Goal: Task Accomplishment & Management: Use online tool/utility

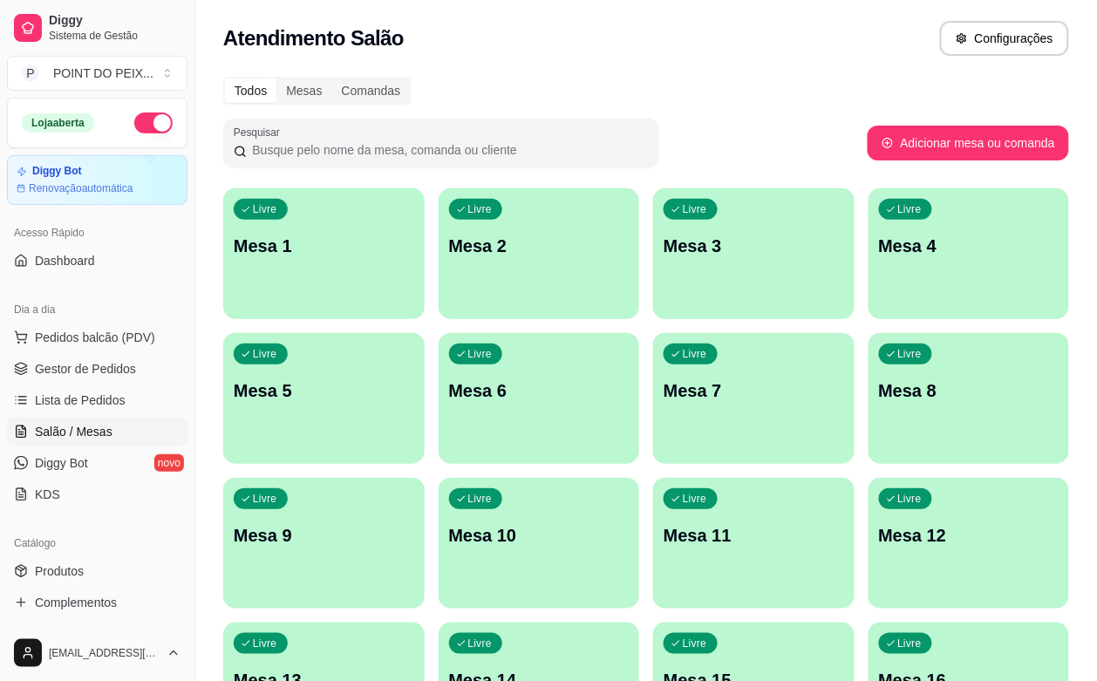
click at [626, 61] on div "Atendimento Salão Configurações" at bounding box center [646, 33] width 902 height 66
click at [882, 401] on p "Mesa 8" at bounding box center [969, 391] width 174 height 24
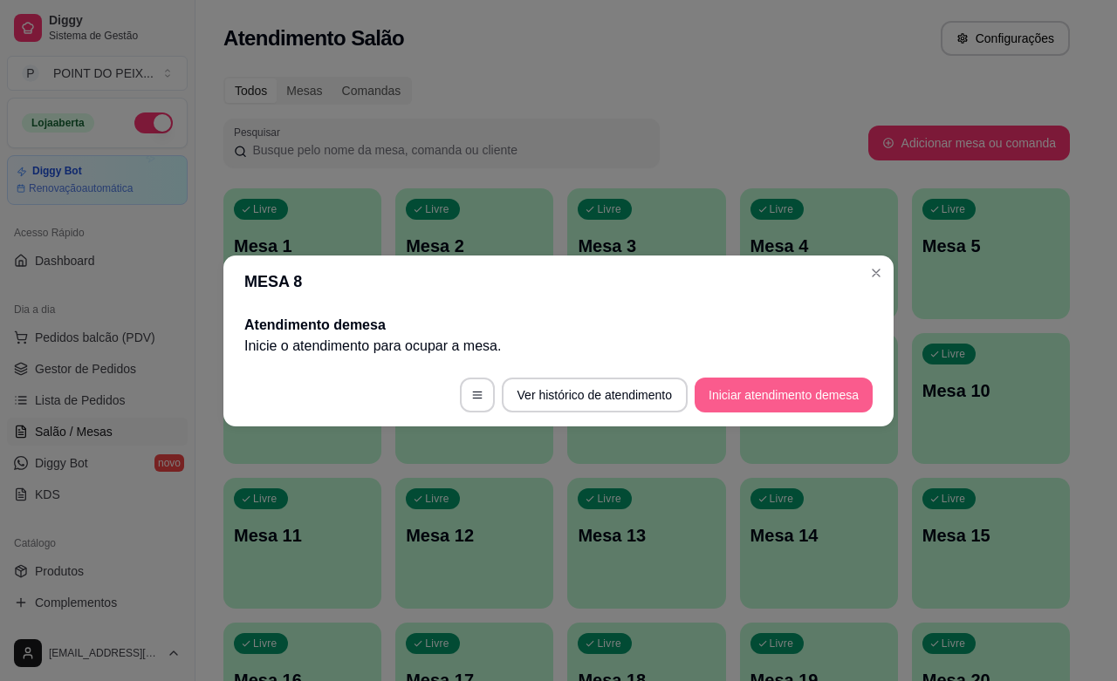
click at [781, 393] on button "Iniciar atendimento de mesa" at bounding box center [783, 395] width 178 height 35
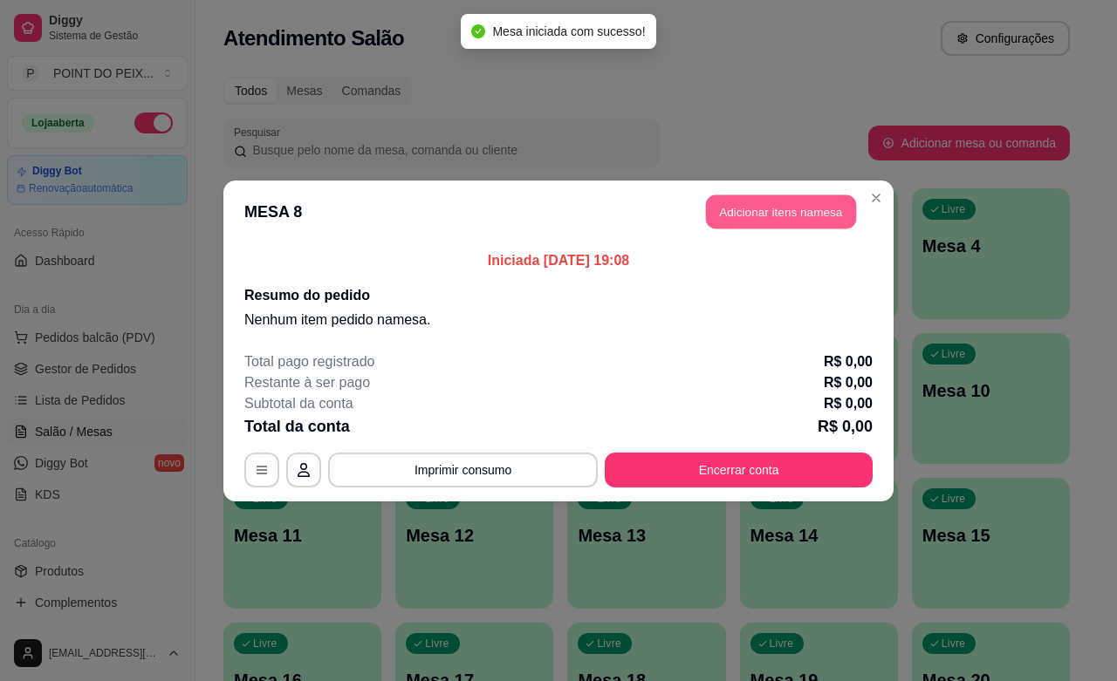
click at [765, 216] on button "Adicionar itens na mesa" at bounding box center [781, 212] width 150 height 34
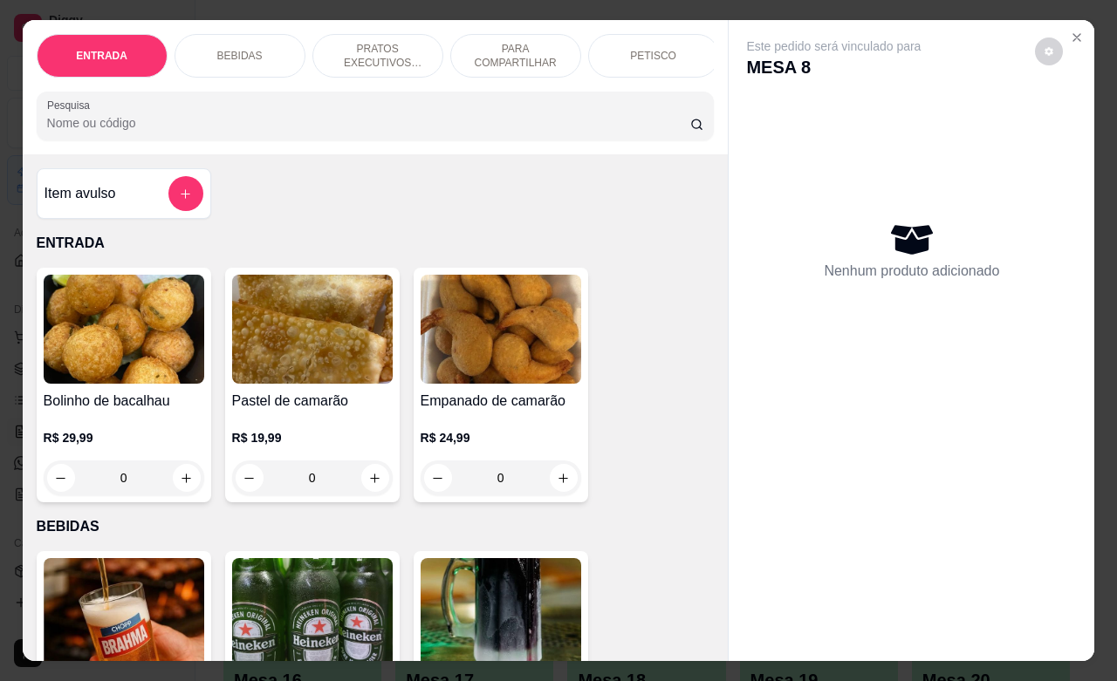
click at [254, 48] on div "BEBIDAS" at bounding box center [239, 56] width 131 height 44
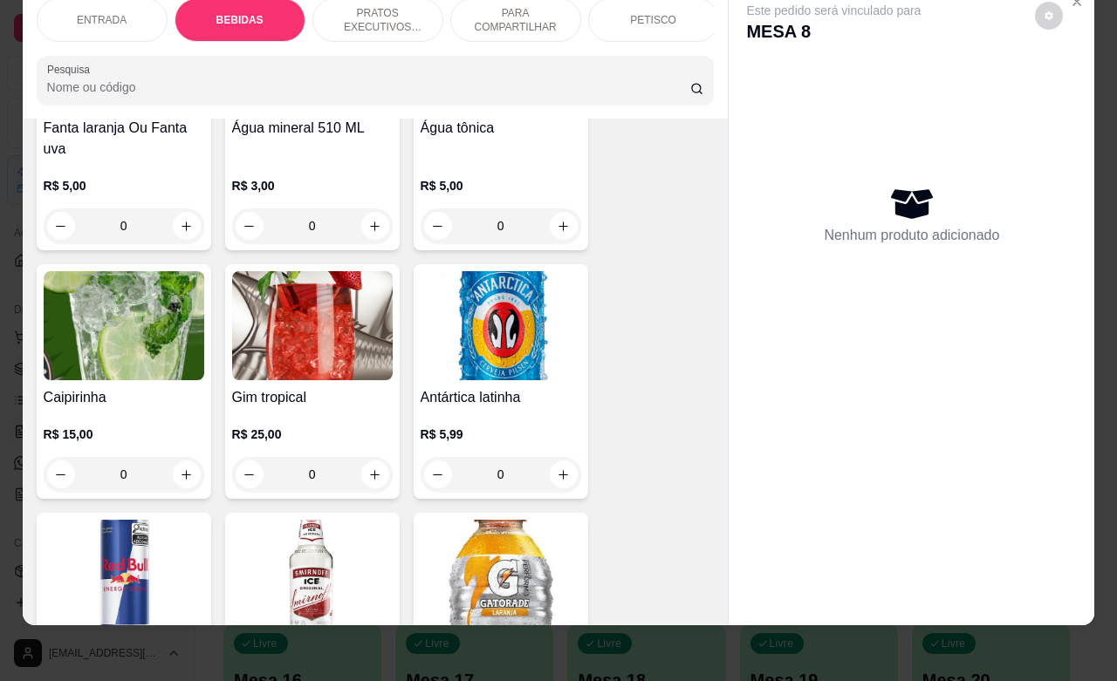
scroll to position [1562, 0]
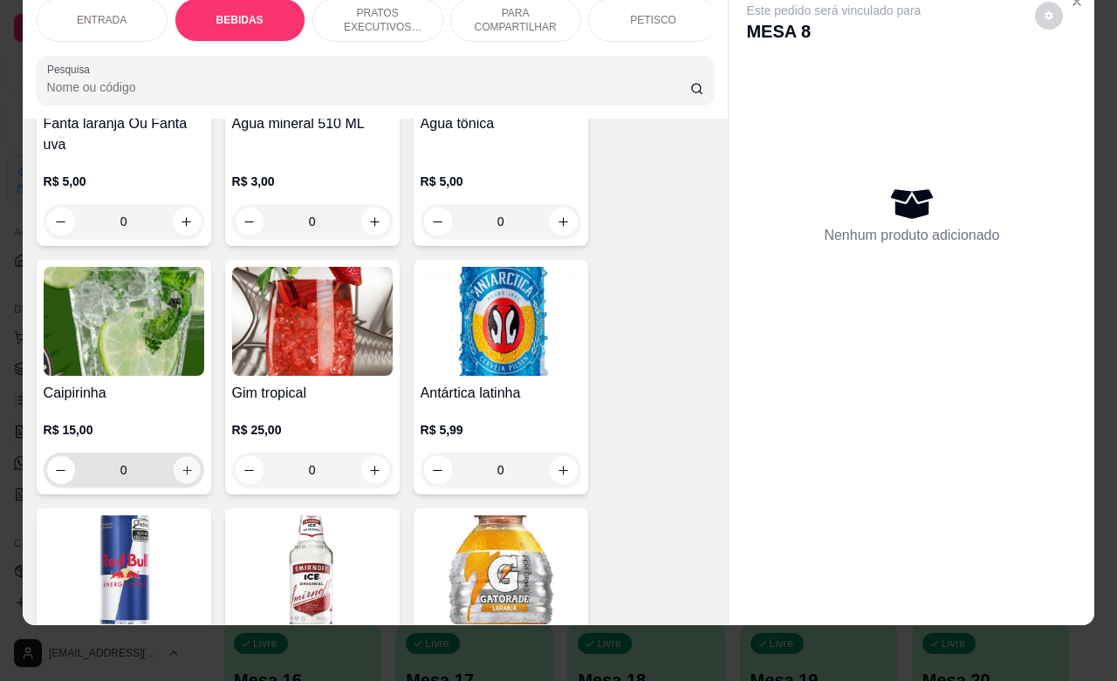
click at [180, 464] on icon "increase-product-quantity" at bounding box center [186, 470] width 13 height 13
type input "1"
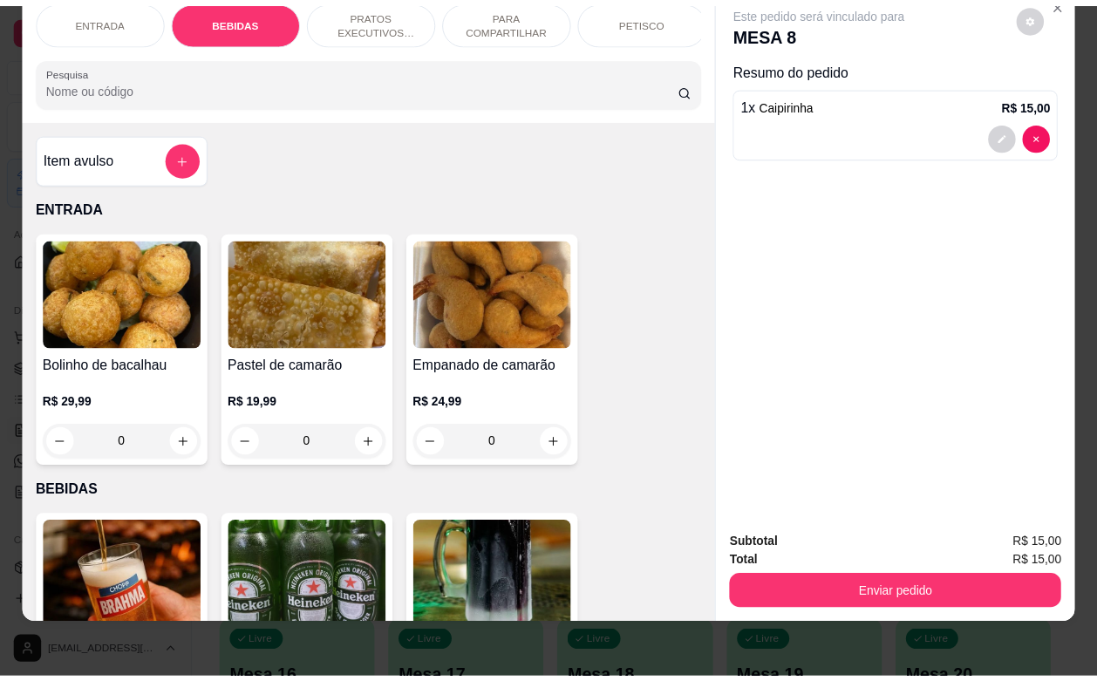
scroll to position [0, 0]
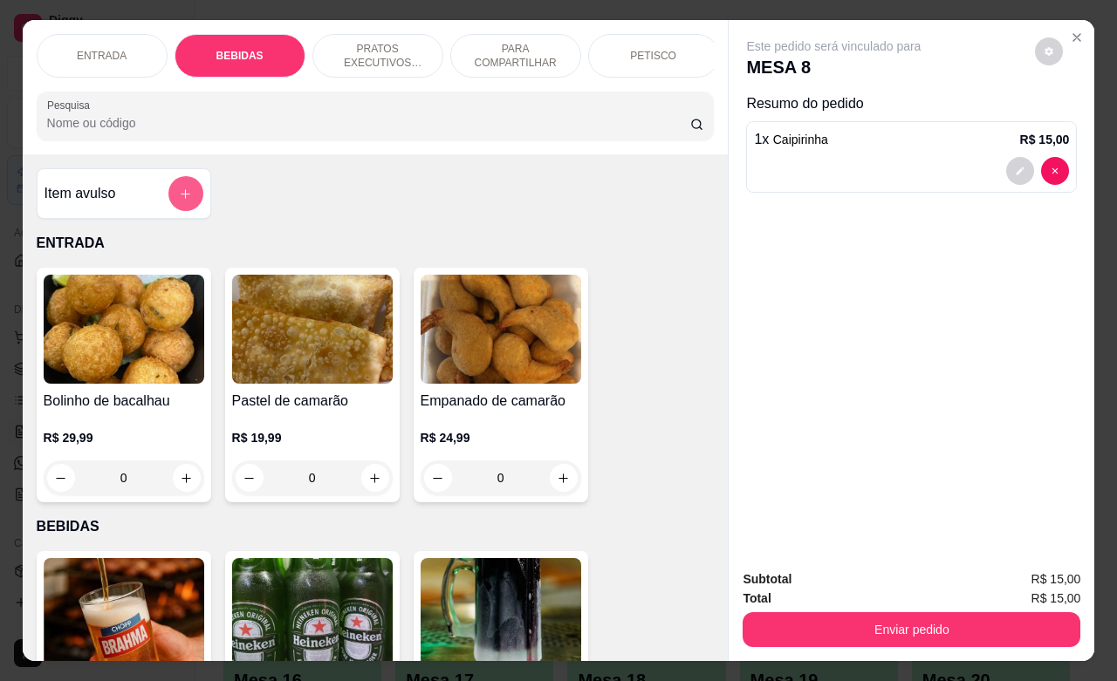
click at [181, 210] on button "add-separate-item" at bounding box center [185, 193] width 35 height 35
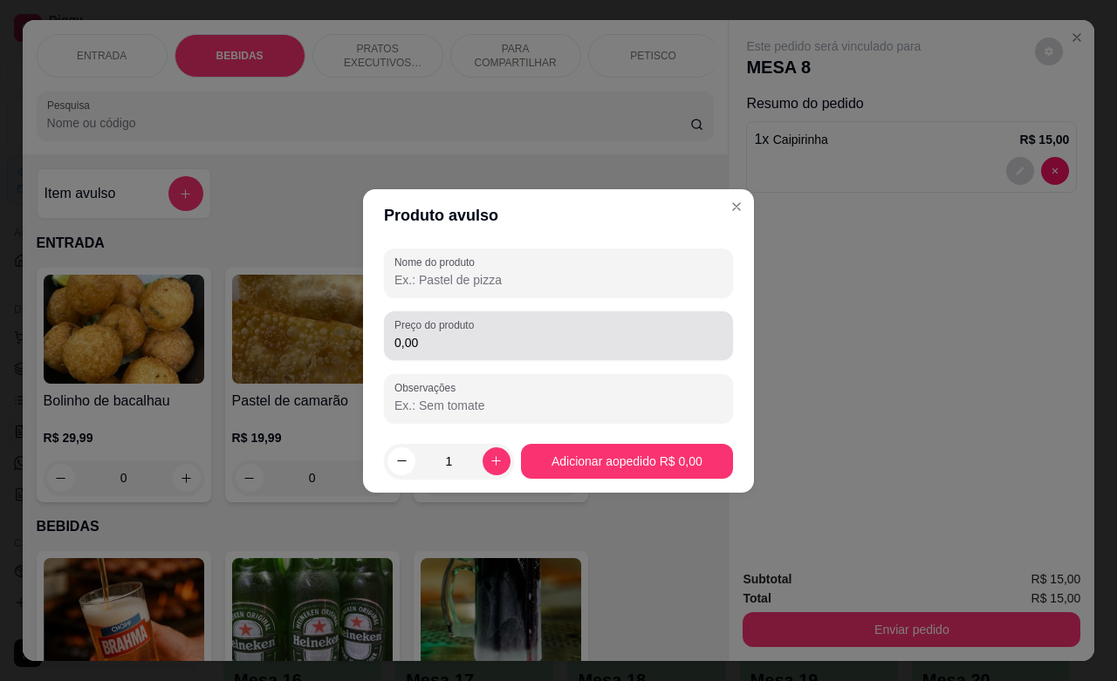
click at [472, 336] on input "0,00" at bounding box center [558, 342] width 328 height 17
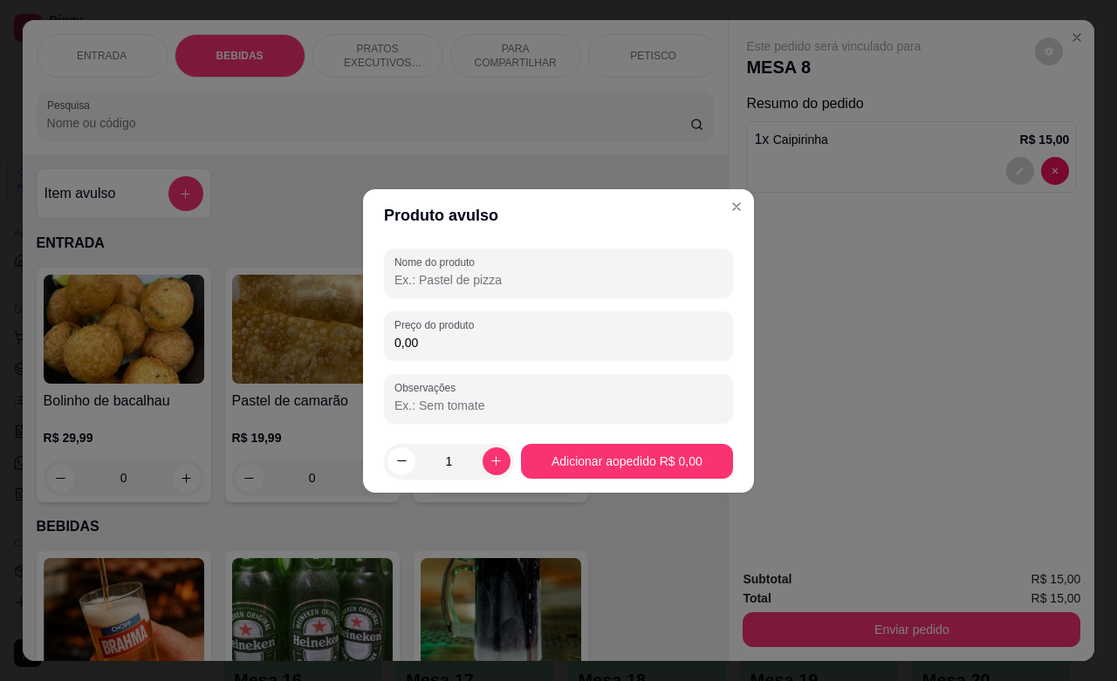
click at [472, 336] on input "0,00" at bounding box center [558, 342] width 328 height 17
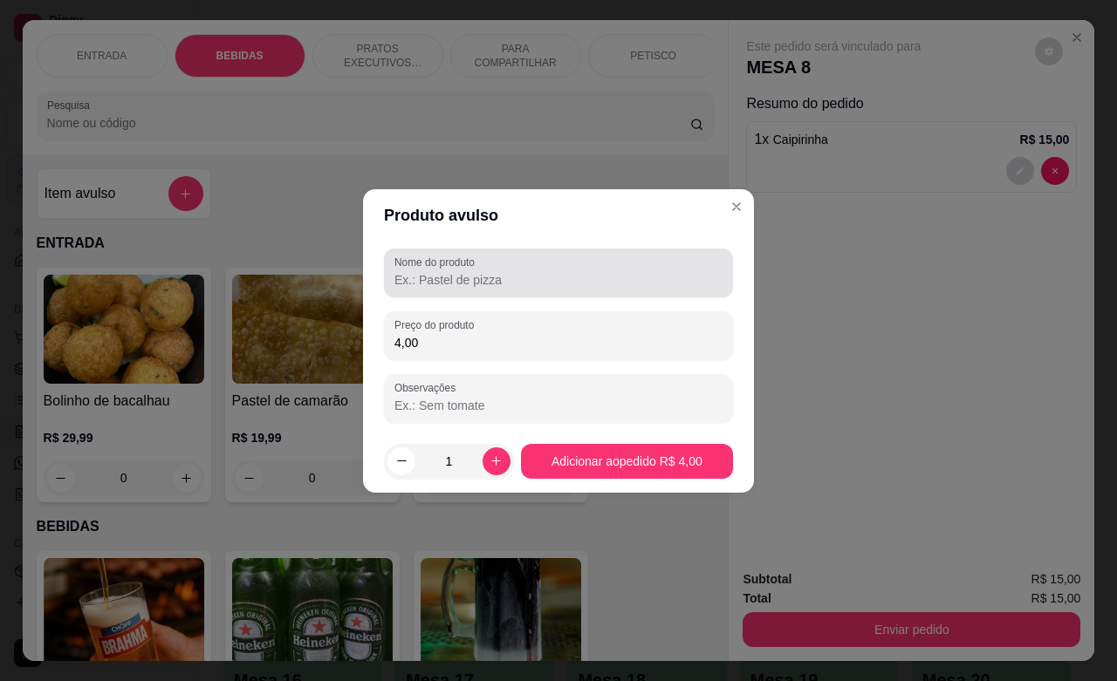
type input "4,00"
click at [547, 284] on input "Nome do produto" at bounding box center [558, 279] width 328 height 17
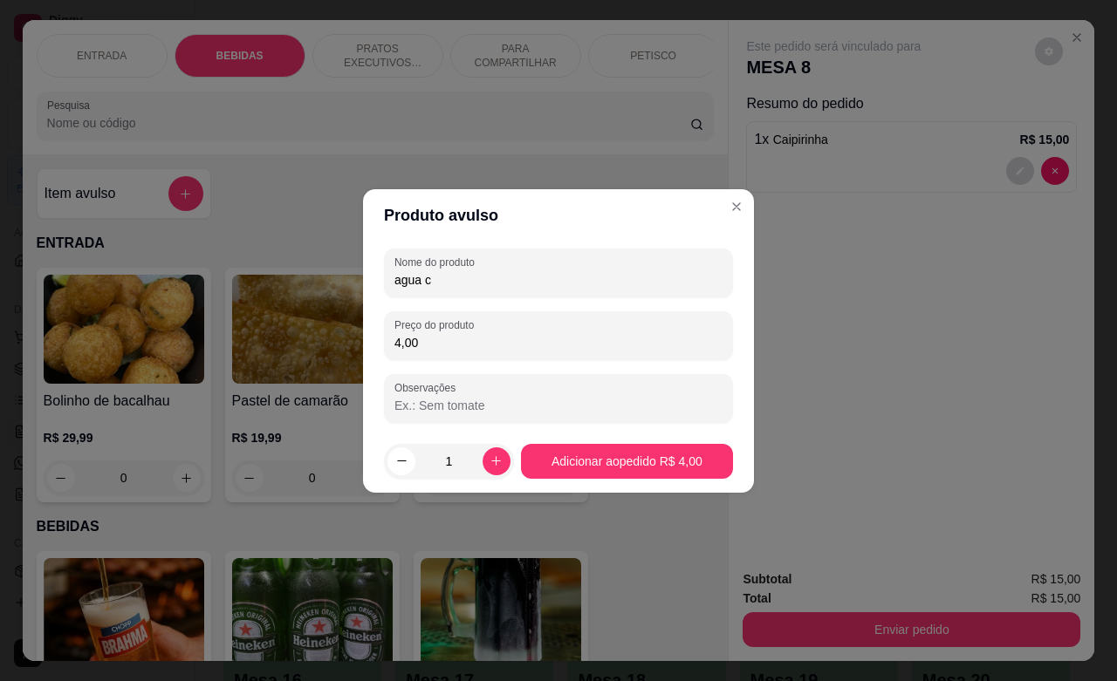
click at [552, 284] on input "agua c" at bounding box center [558, 279] width 328 height 17
type input "agua com gas"
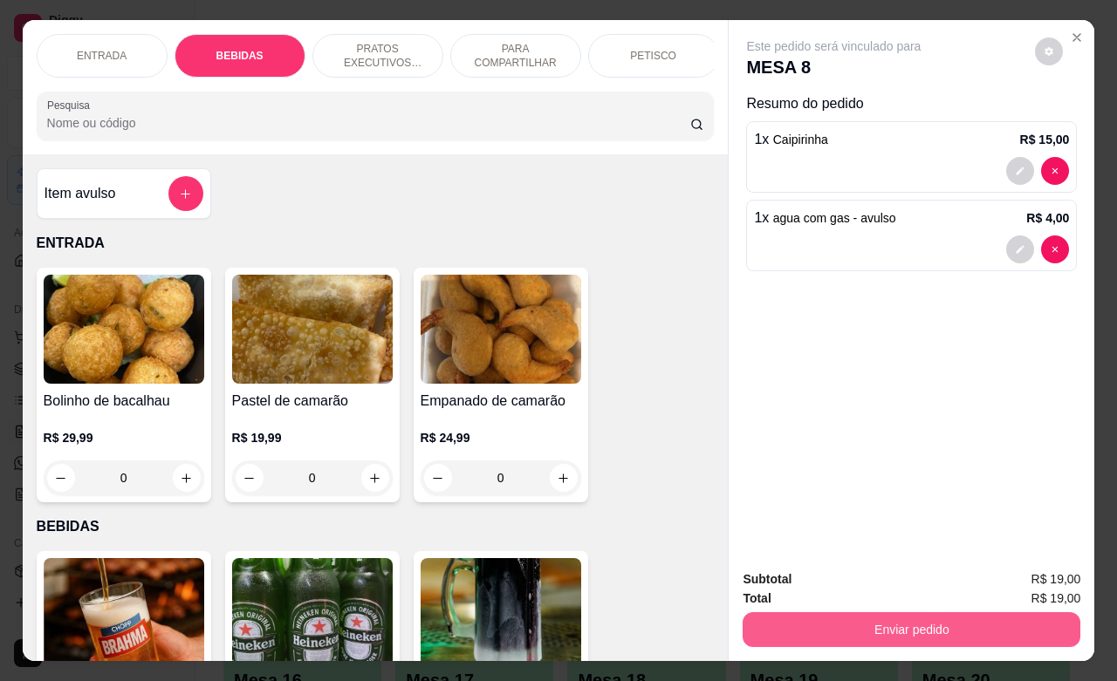
click at [897, 625] on button "Enviar pedido" at bounding box center [911, 629] width 338 height 35
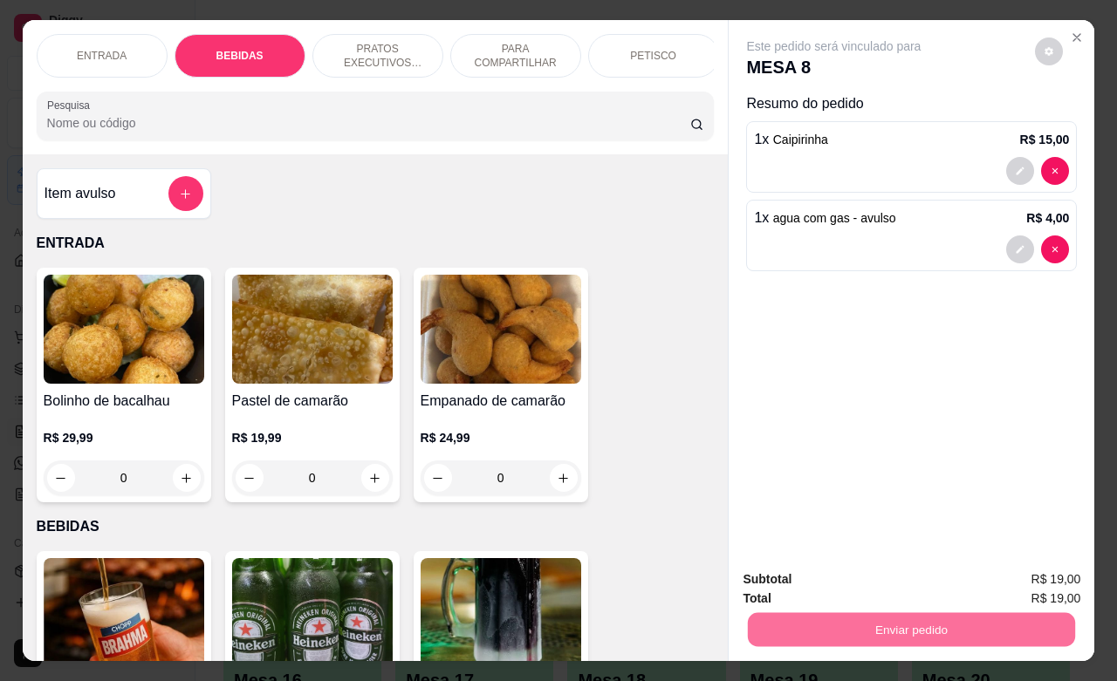
click at [846, 577] on button "Não registrar e enviar pedido" at bounding box center [851, 577] width 181 height 33
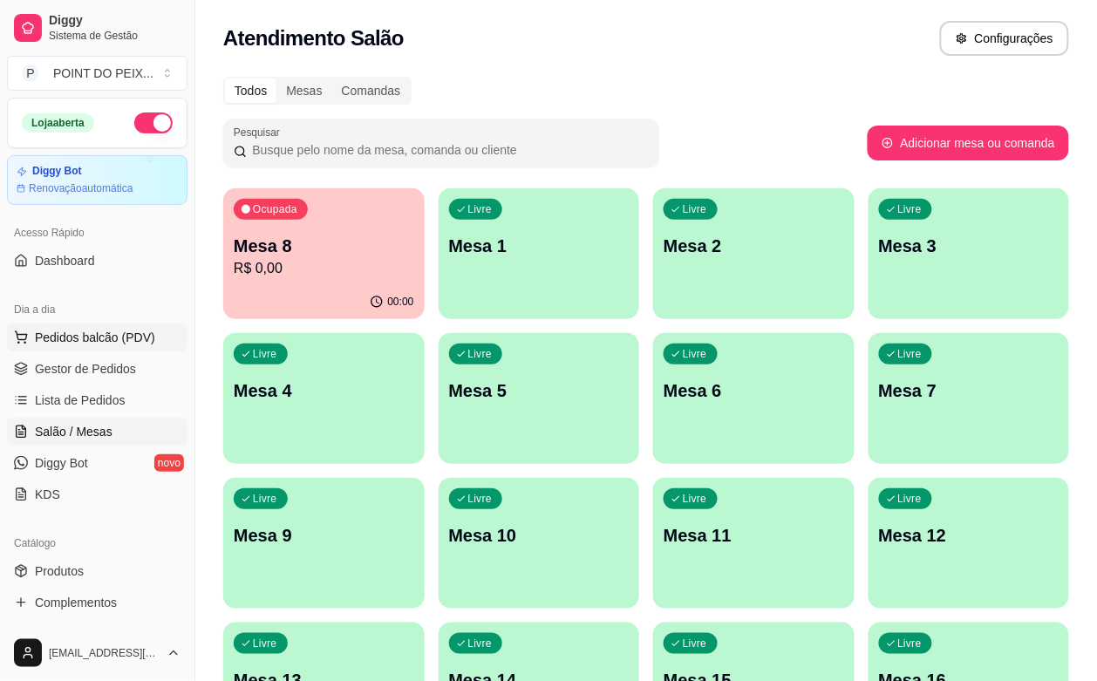
click at [100, 333] on span "Pedidos balcão (PDV)" at bounding box center [95, 337] width 120 height 17
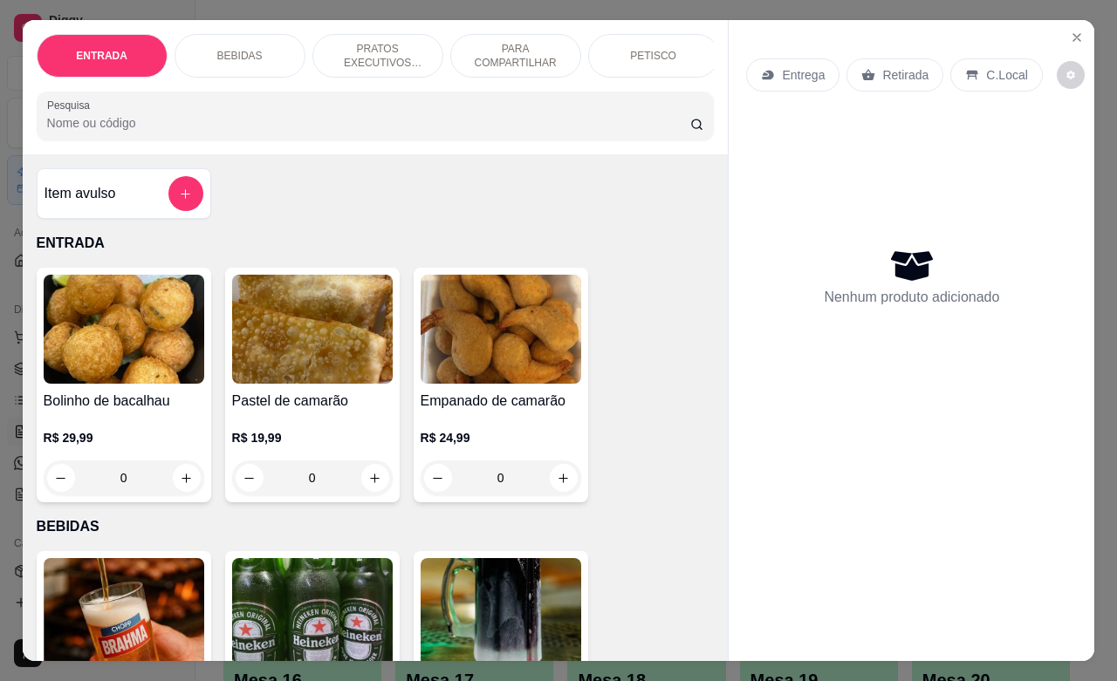
click at [240, 49] on p "BEBIDAS" at bounding box center [239, 56] width 45 height 14
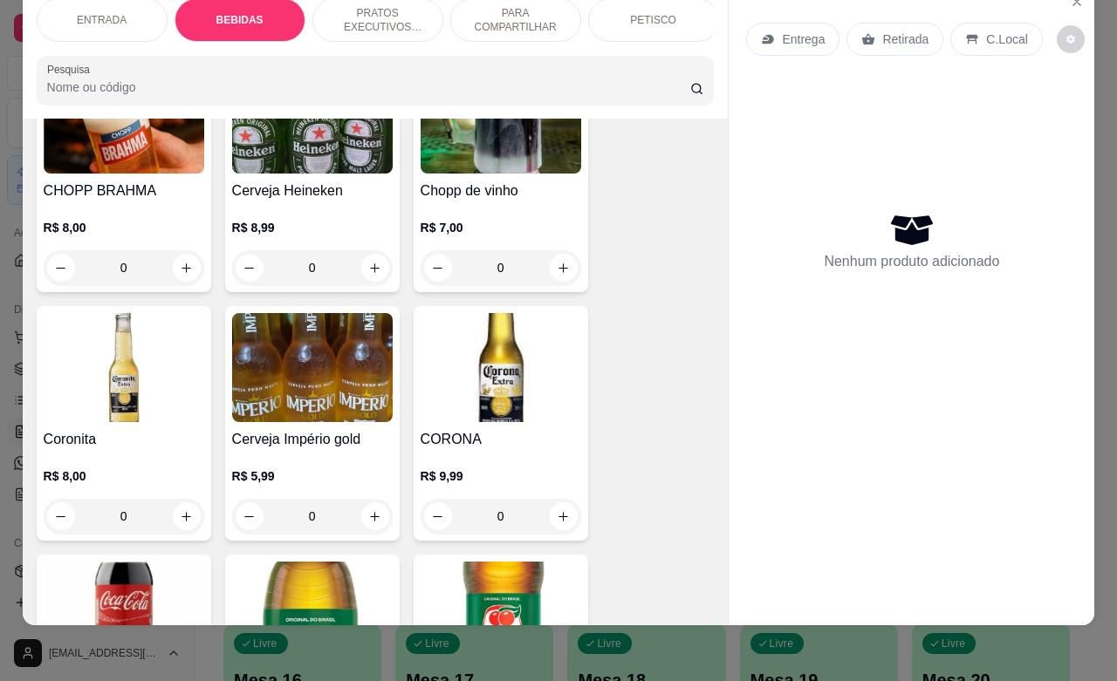
scroll to position [471, 0]
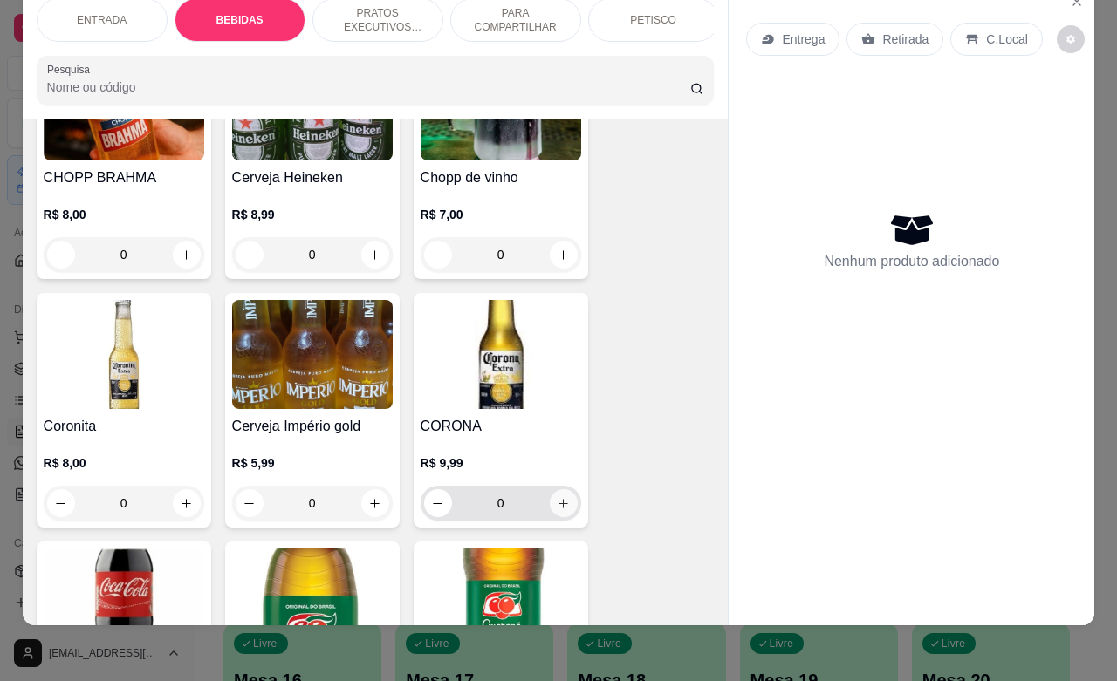
click at [557, 506] on icon "increase-product-quantity" at bounding box center [563, 503] width 13 height 13
type input "1"
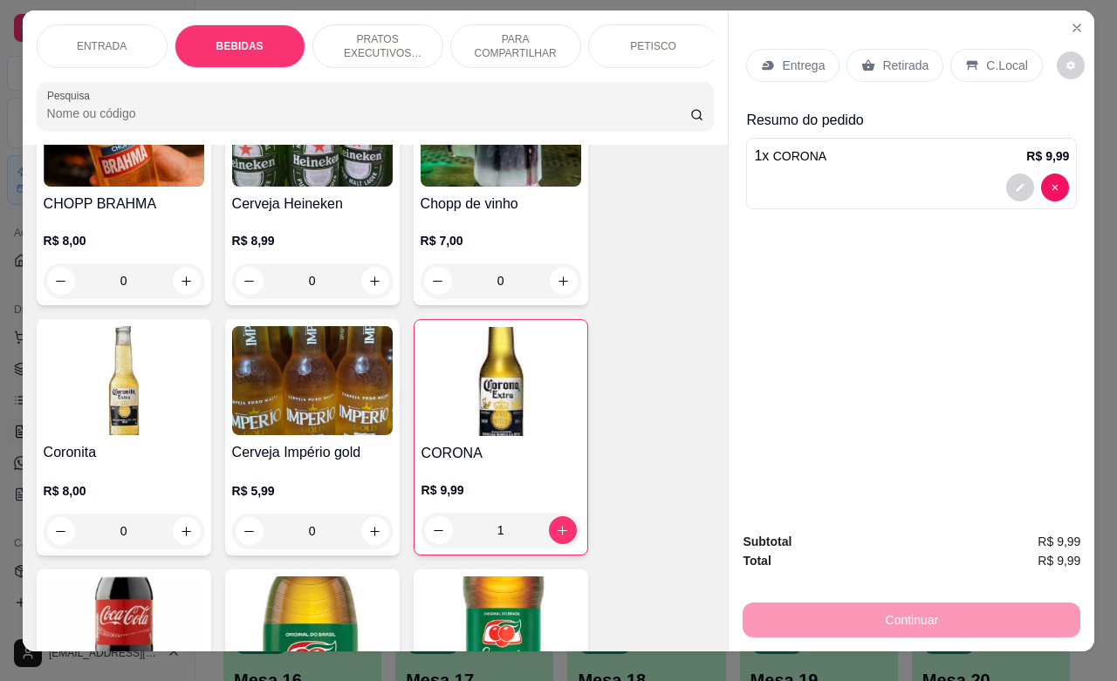
scroll to position [0, 0]
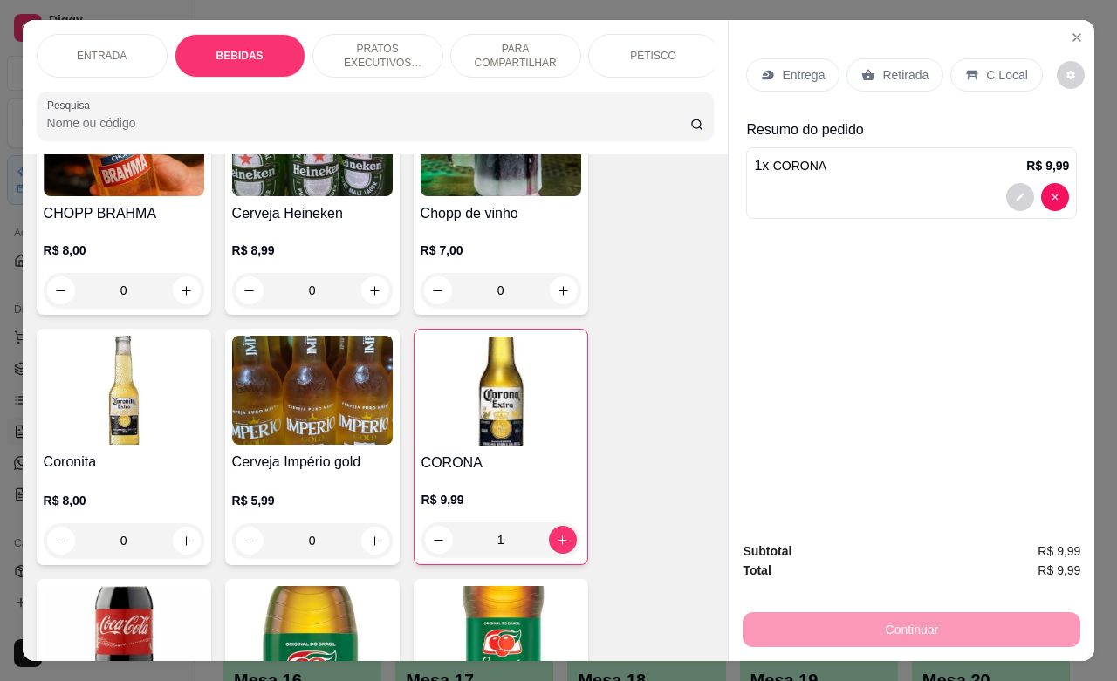
click at [992, 67] on p "C.Local" at bounding box center [1006, 74] width 41 height 17
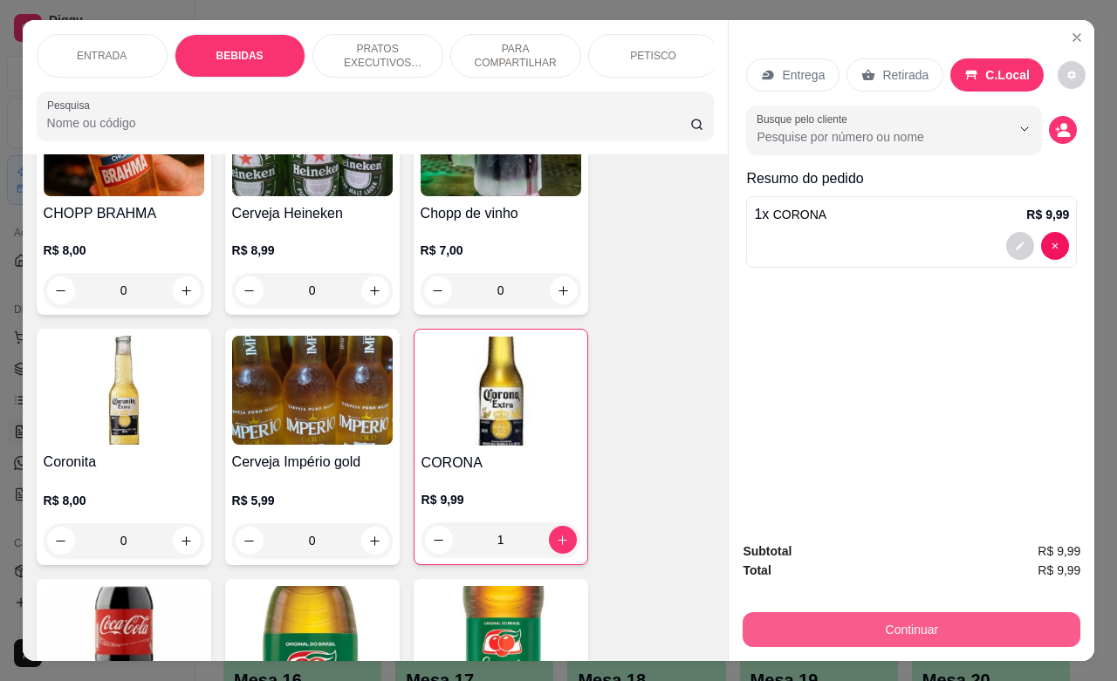
click at [913, 626] on button "Continuar" at bounding box center [911, 629] width 338 height 35
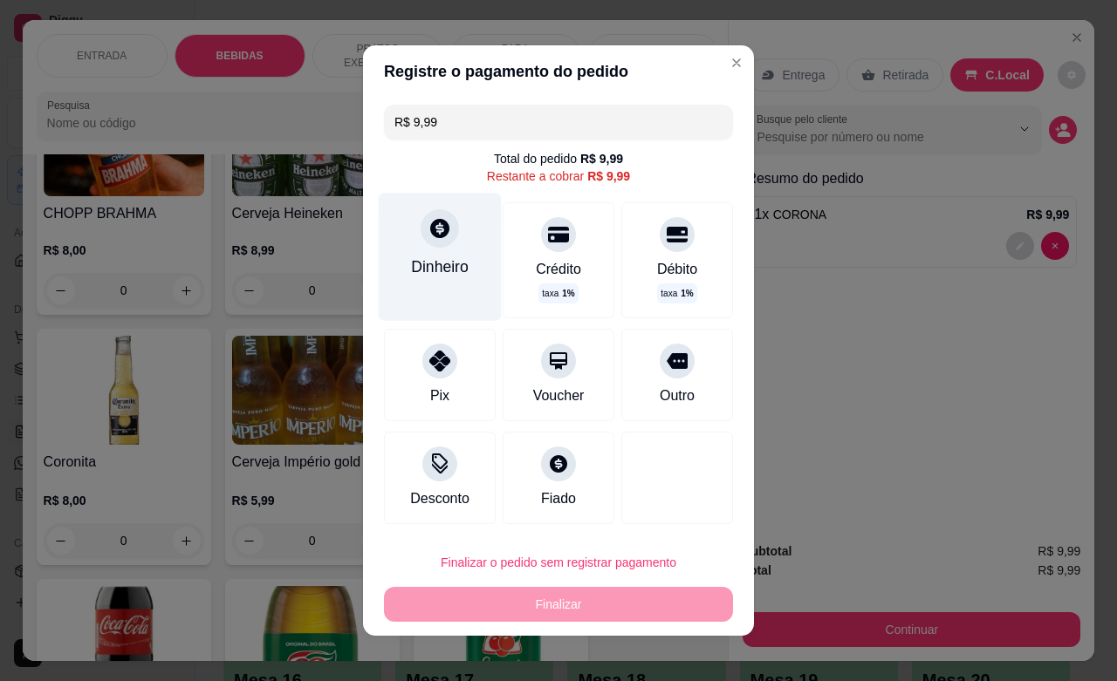
click at [427, 245] on div at bounding box center [439, 228] width 38 height 38
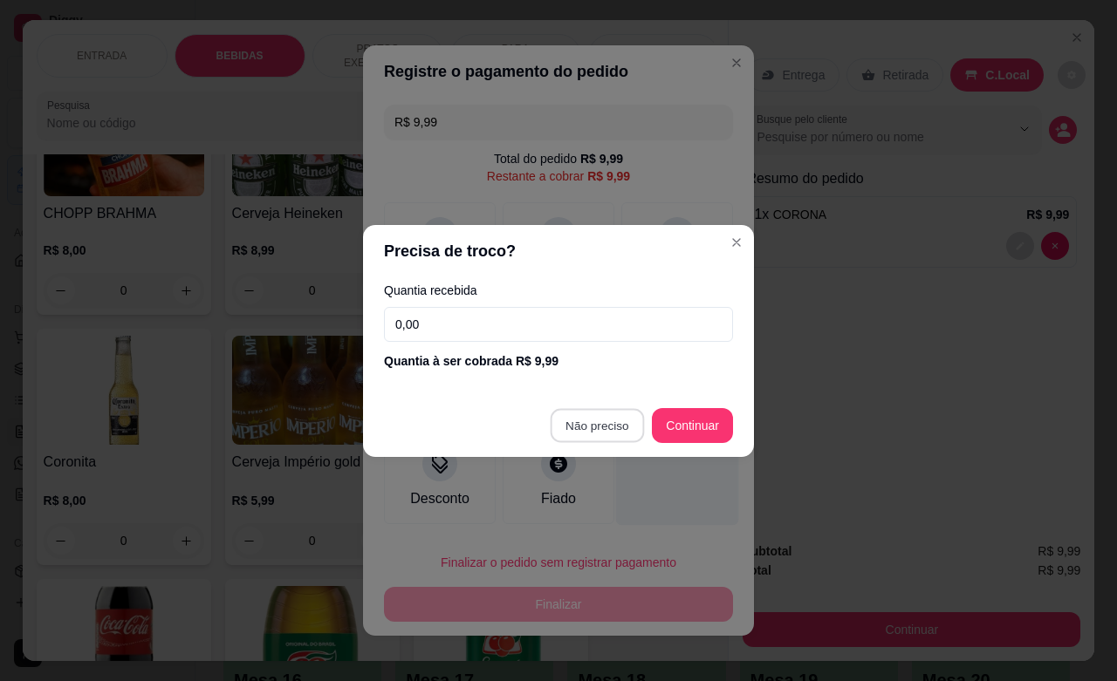
type input "R$ 0,00"
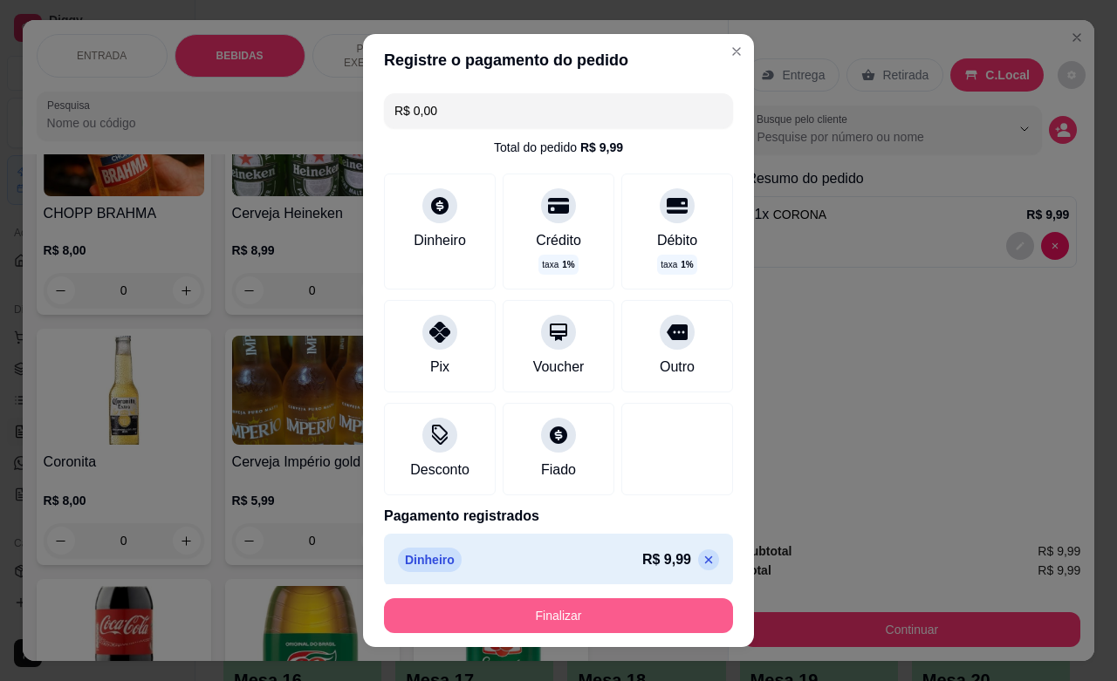
click at [583, 628] on button "Finalizar" at bounding box center [558, 615] width 349 height 35
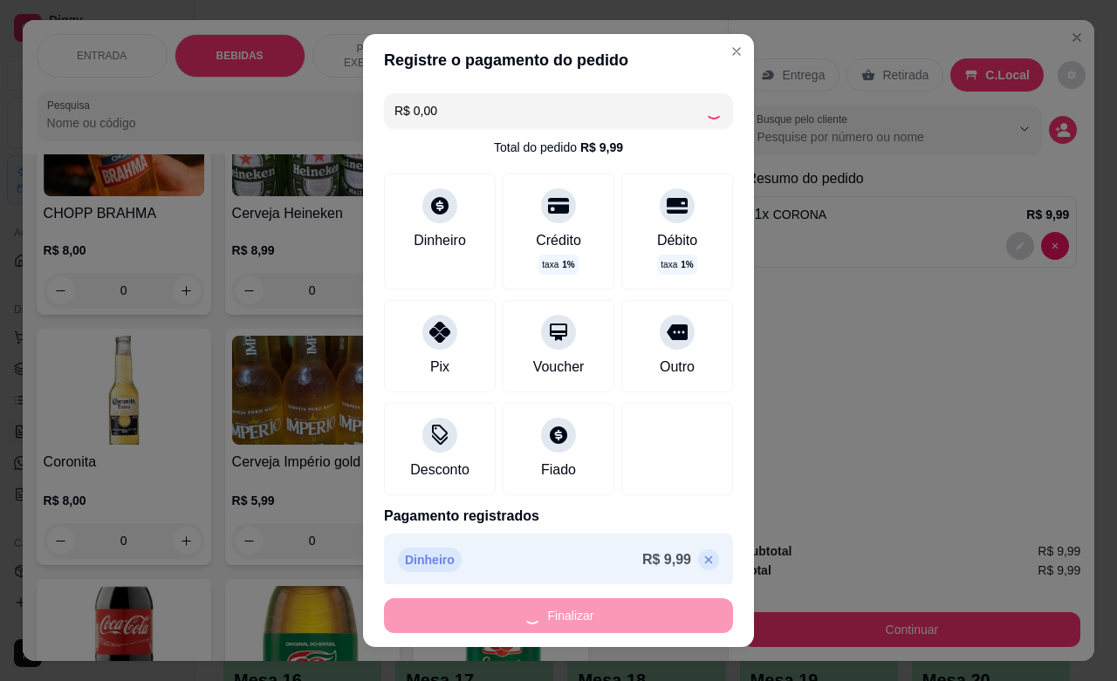
type input "0"
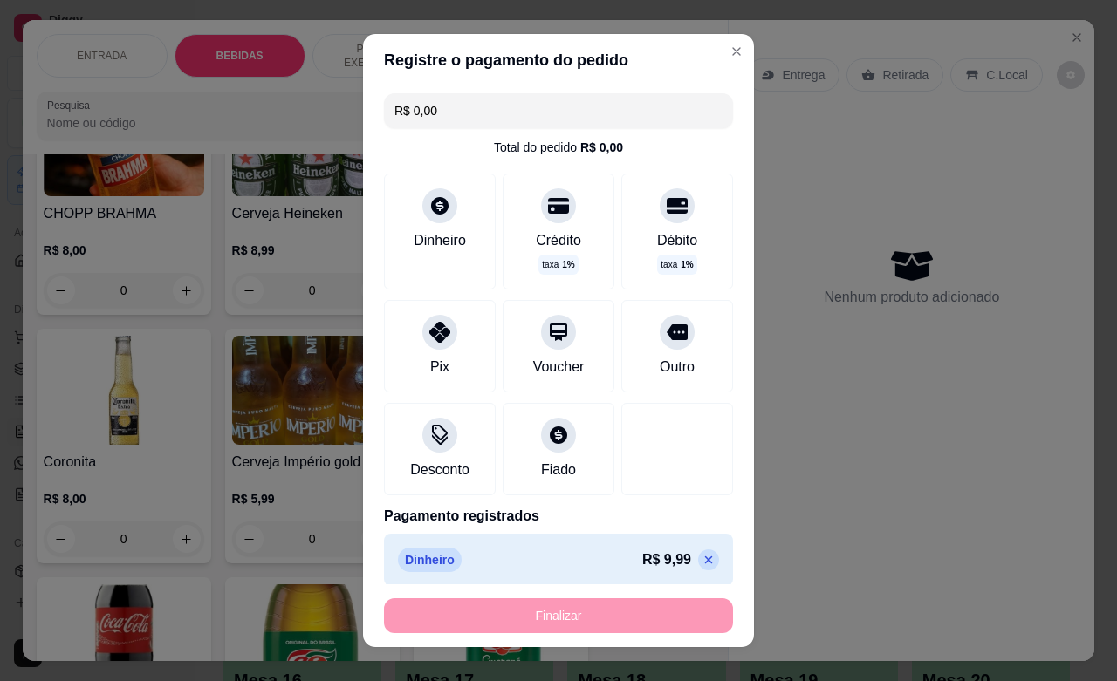
type input "-R$ 9,99"
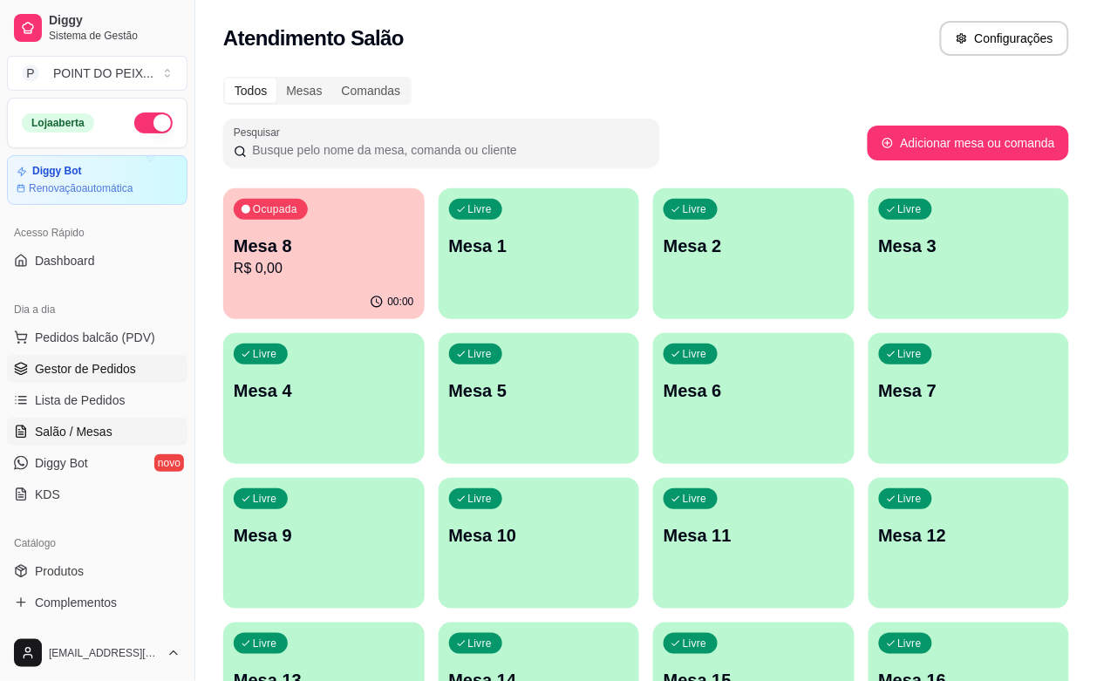
click at [120, 366] on span "Gestor de Pedidos" at bounding box center [85, 368] width 101 height 17
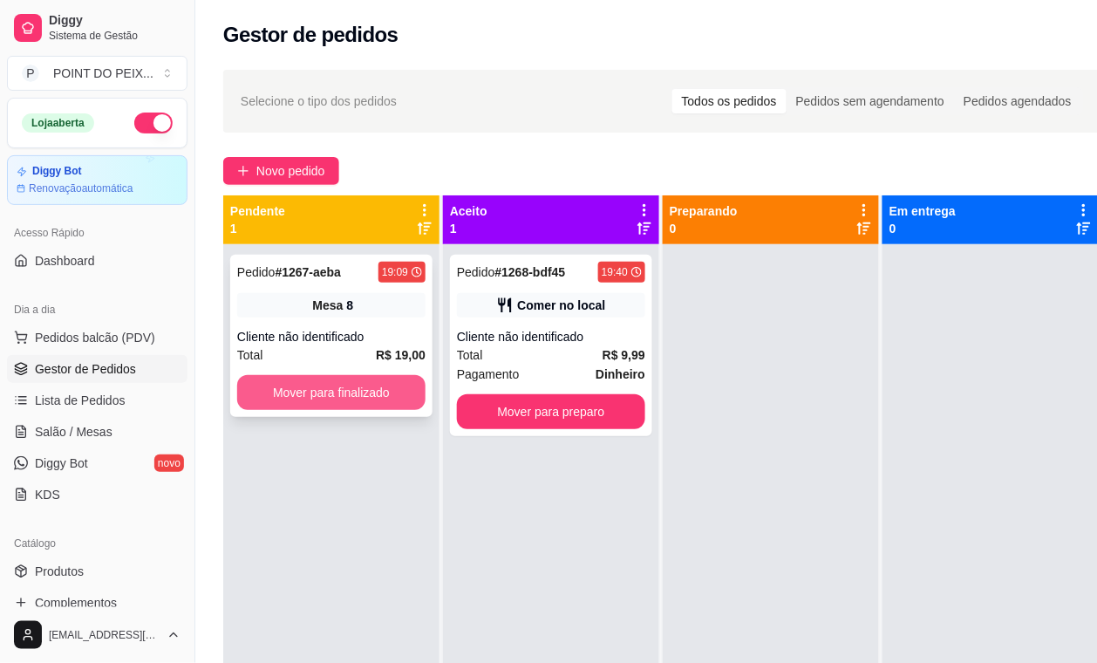
click at [337, 386] on button "Mover para finalizado" at bounding box center [331, 392] width 188 height 35
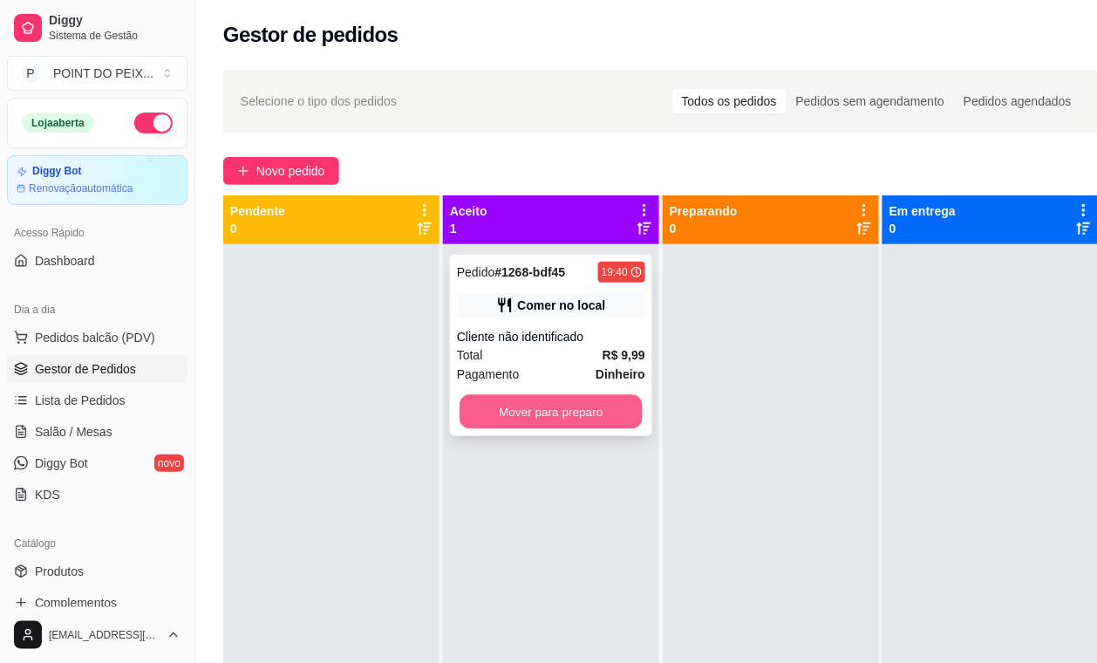
click at [493, 412] on button "Mover para preparo" at bounding box center [551, 412] width 183 height 34
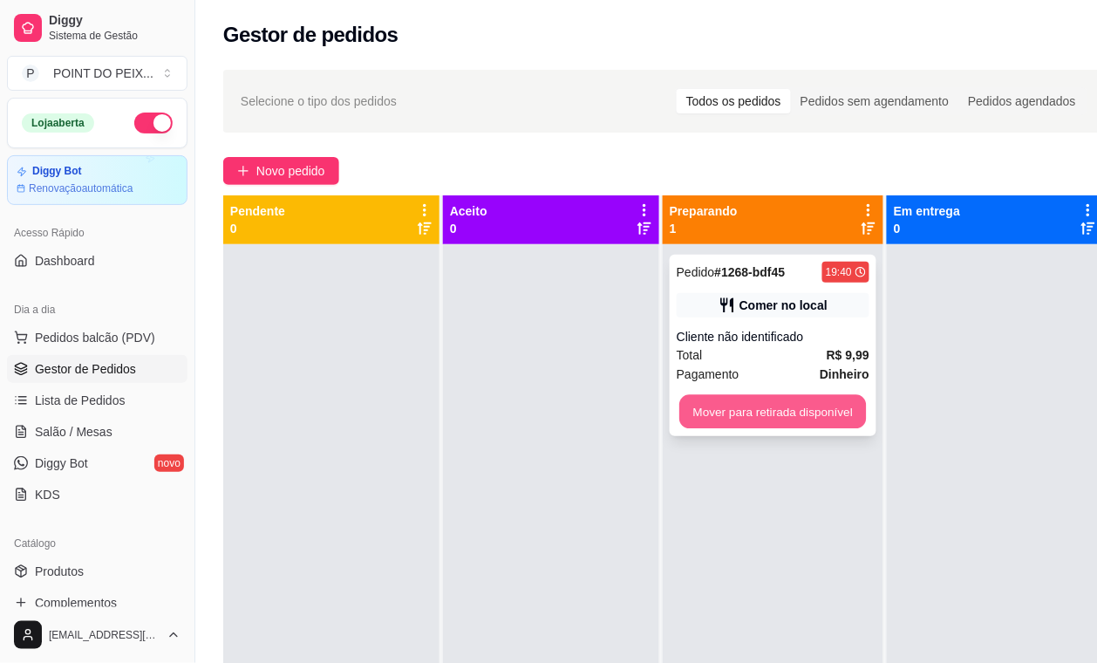
click at [759, 420] on button "Mover para retirada disponível" at bounding box center [773, 412] width 187 height 34
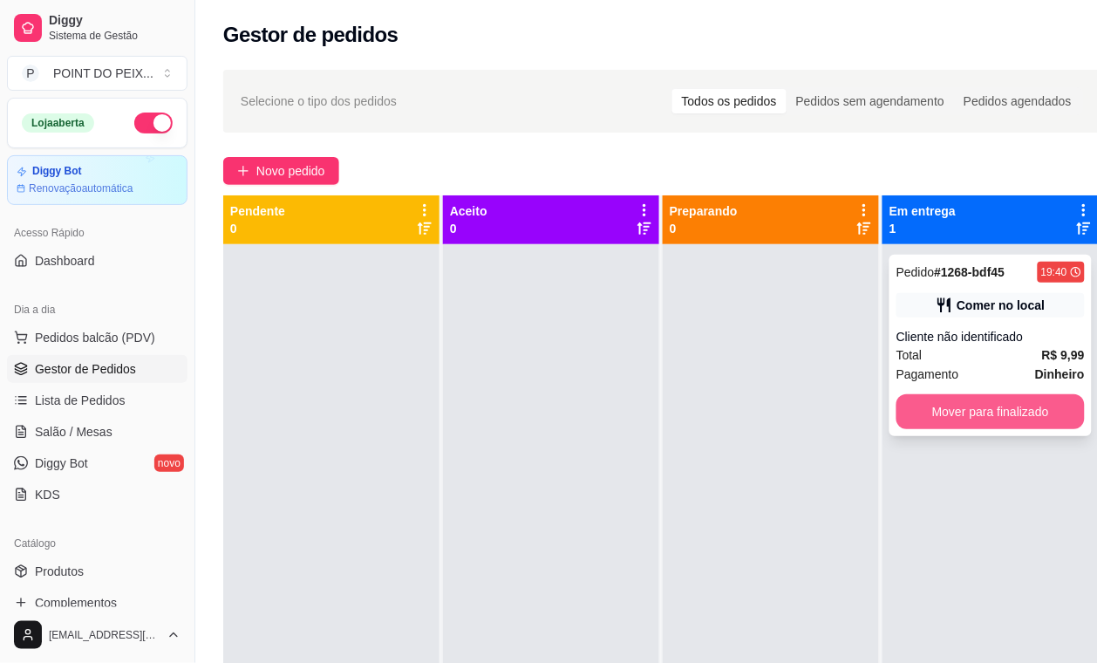
click at [960, 419] on button "Mover para finalizado" at bounding box center [991, 411] width 188 height 35
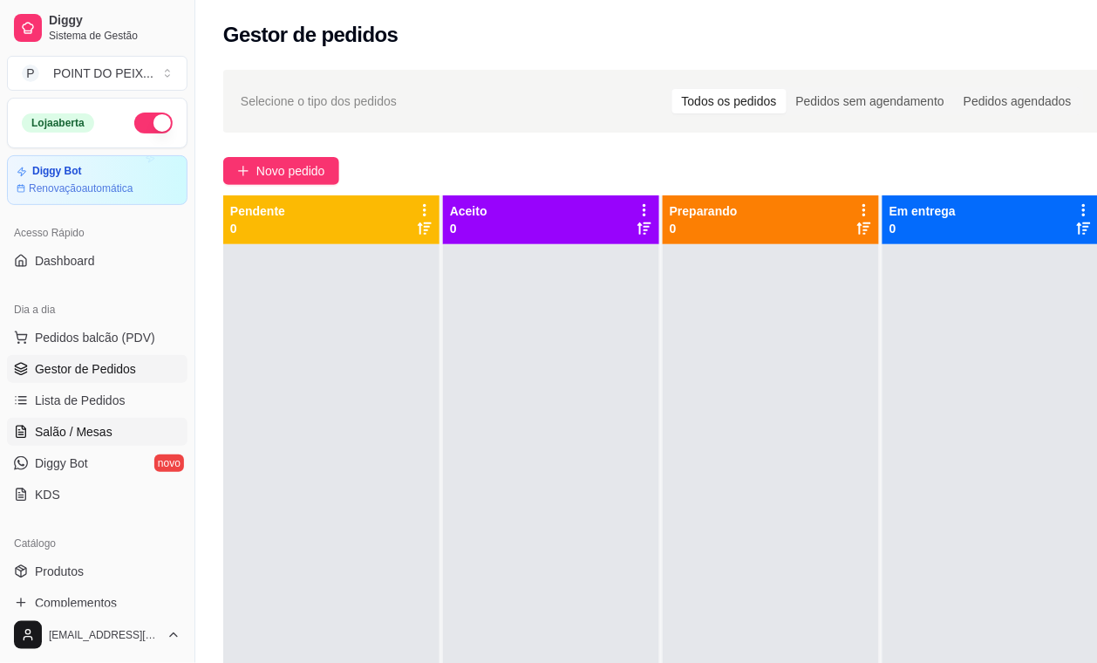
click at [92, 432] on span "Salão / Mesas" at bounding box center [74, 431] width 78 height 17
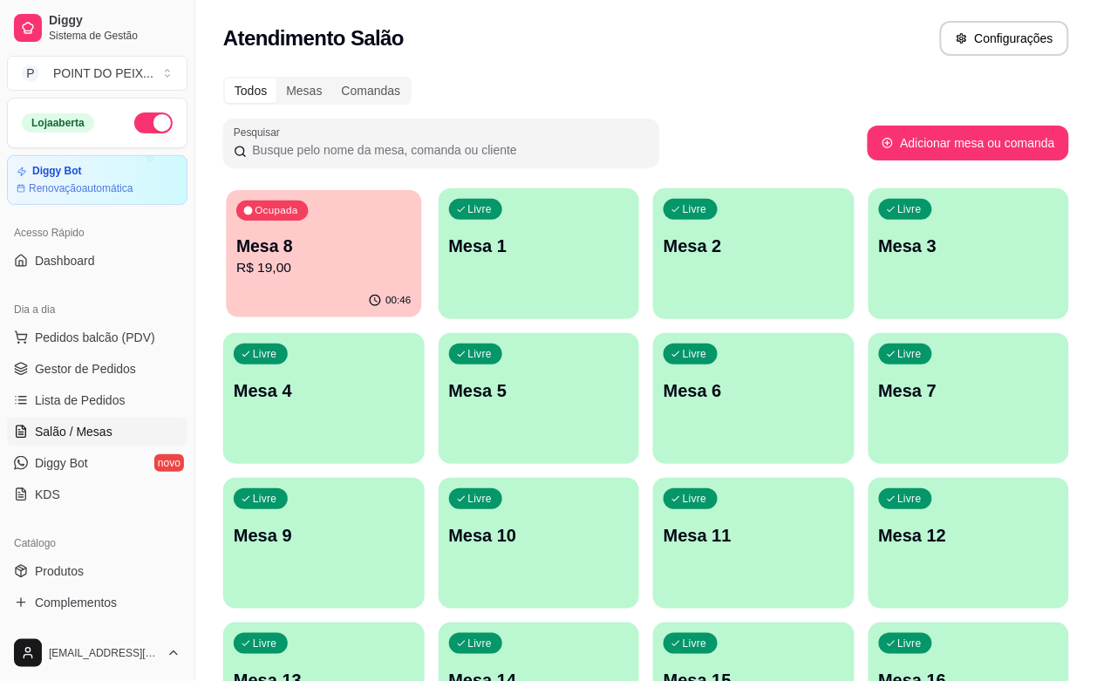
click at [334, 254] on p "Mesa 8" at bounding box center [323, 247] width 174 height 24
click at [341, 256] on p "Mesa 8" at bounding box center [323, 247] width 174 height 24
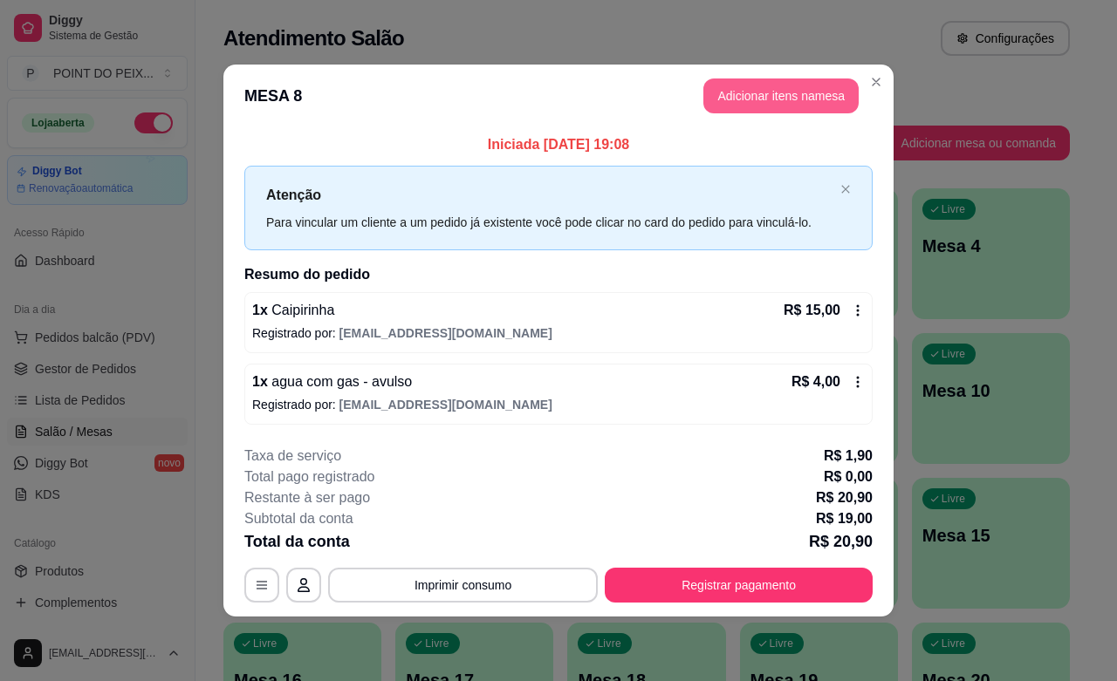
click at [795, 99] on button "Adicionar itens na mesa" at bounding box center [780, 96] width 155 height 35
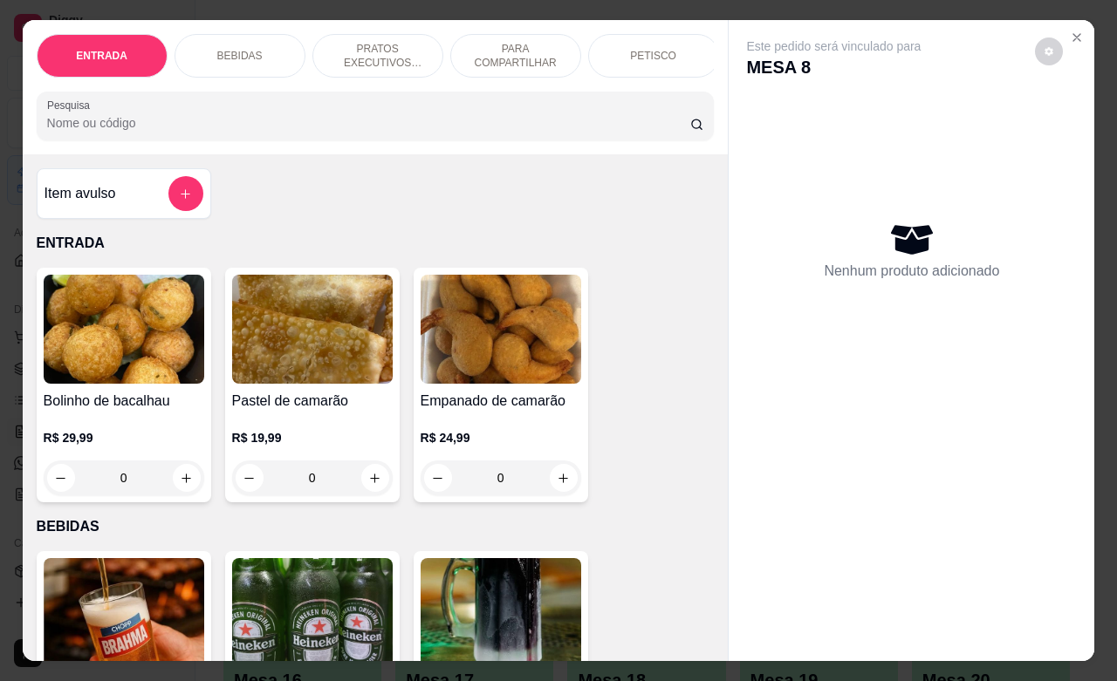
click at [634, 49] on p "PETISCO" at bounding box center [653, 56] width 46 height 14
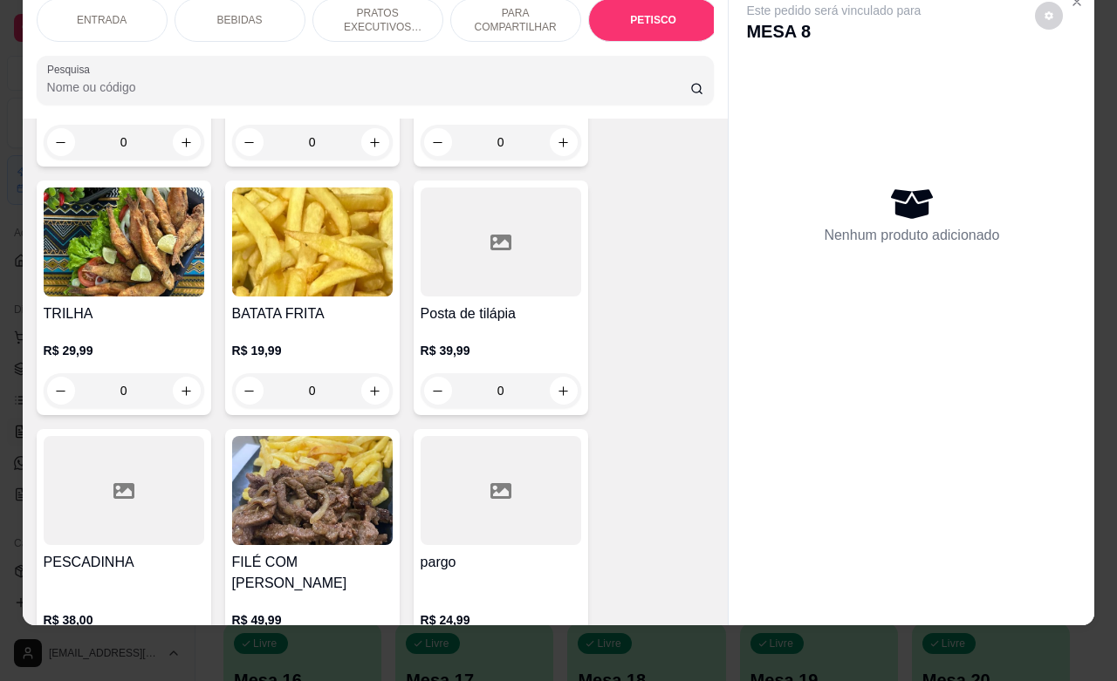
scroll to position [4508, 0]
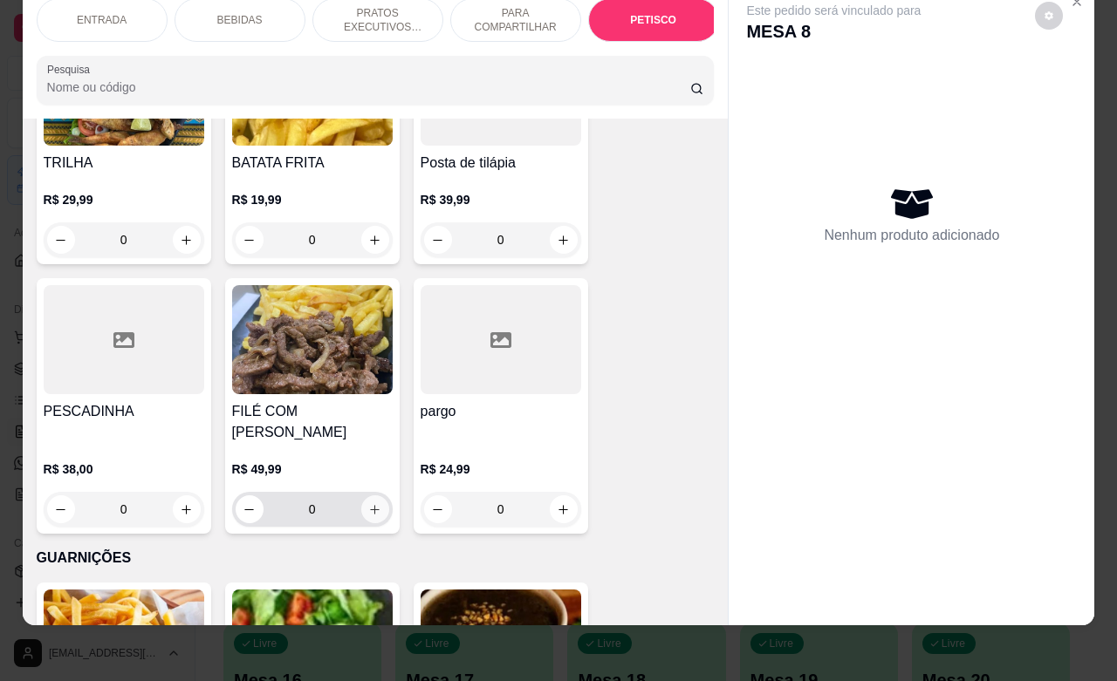
click at [368, 503] on icon "increase-product-quantity" at bounding box center [374, 509] width 13 height 13
type input "1"
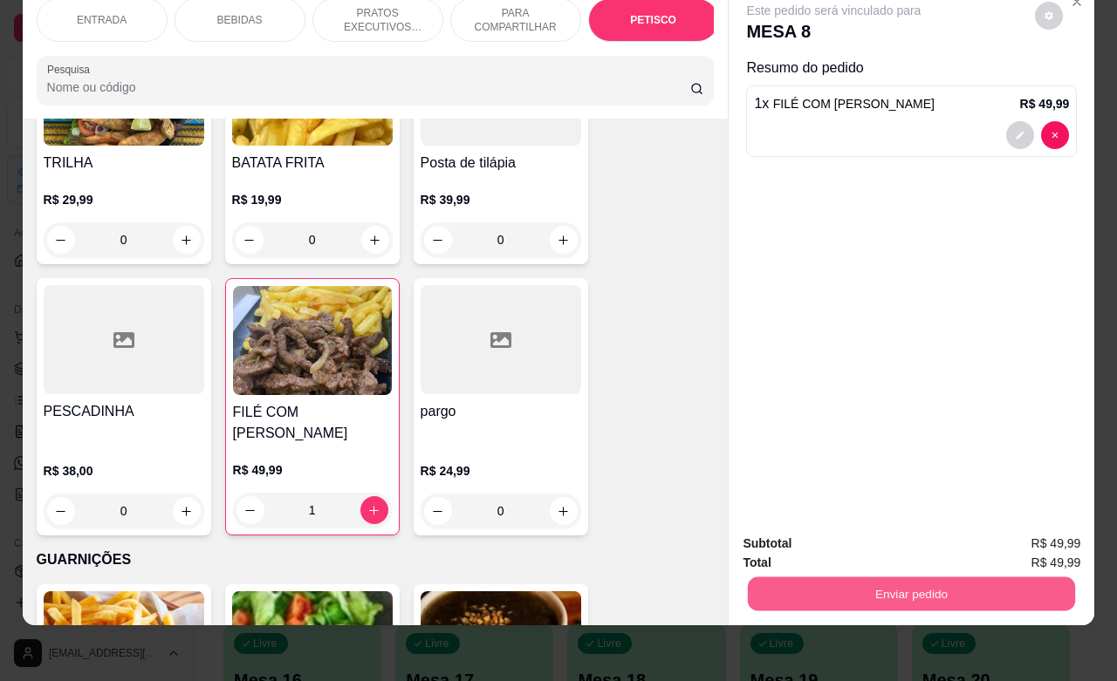
click at [892, 580] on button "Enviar pedido" at bounding box center [911, 594] width 327 height 34
click at [837, 532] on button "Não registrar e enviar pedido" at bounding box center [851, 532] width 181 height 33
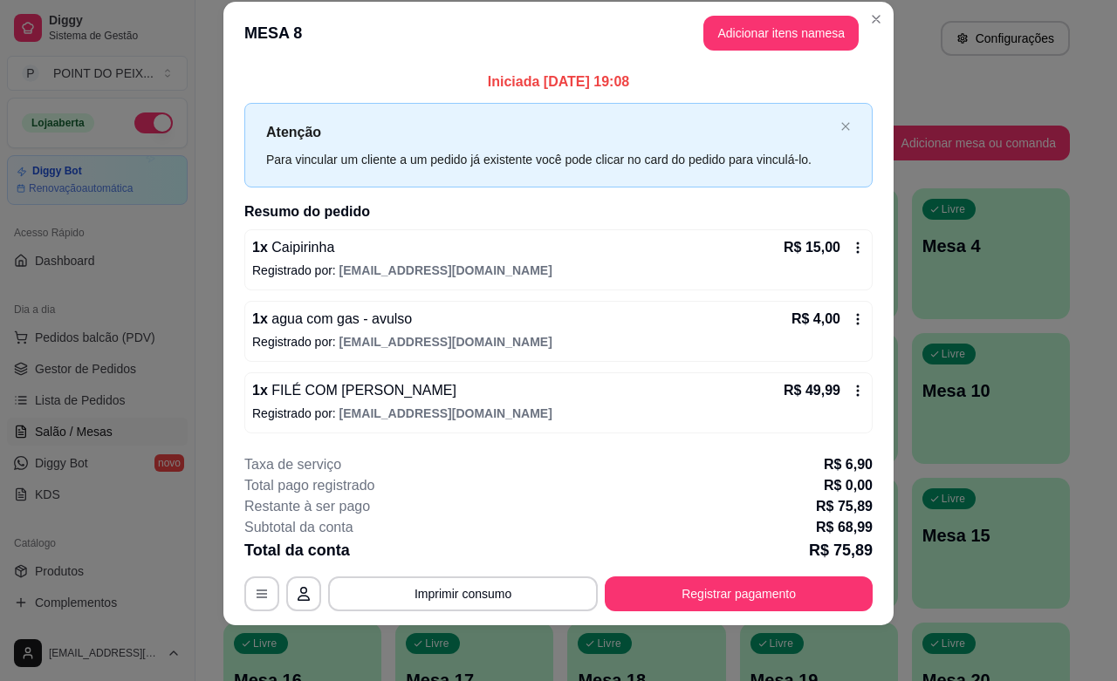
scroll to position [0, 0]
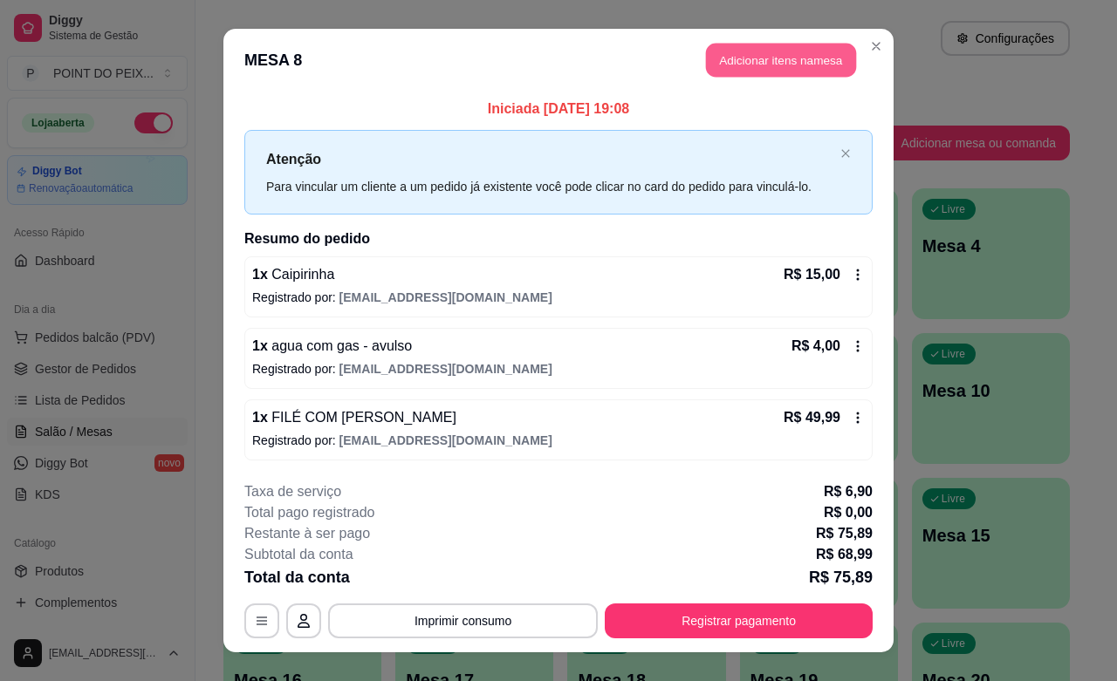
click at [795, 63] on button "Adicionar itens na mesa" at bounding box center [781, 61] width 150 height 34
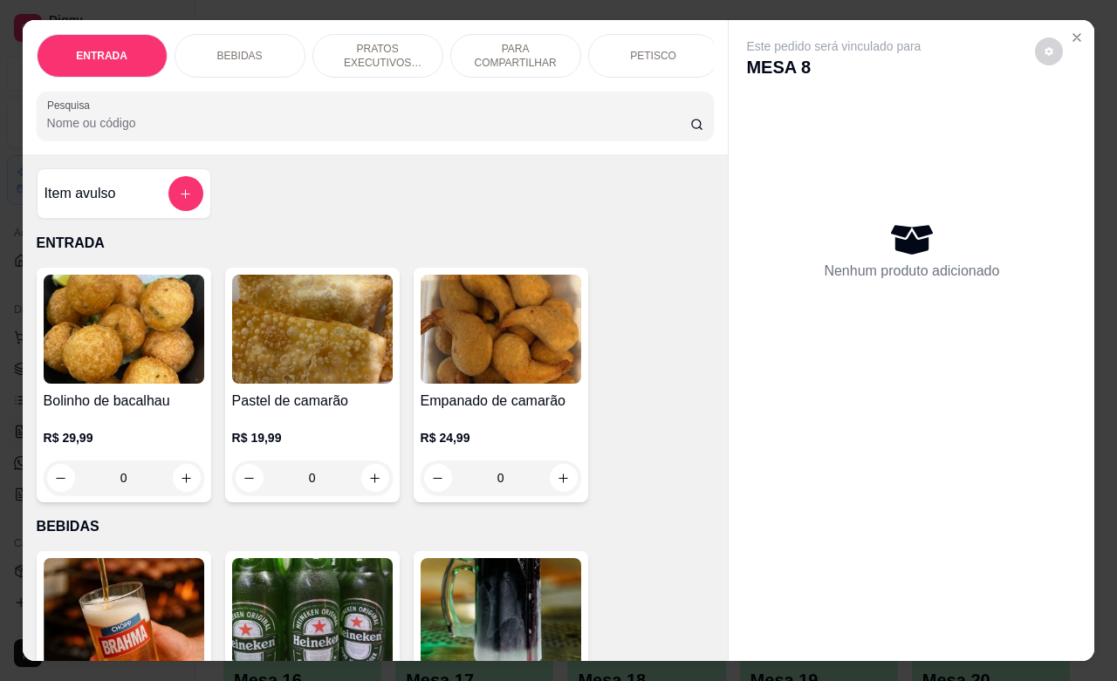
click at [258, 45] on div "BEBIDAS" at bounding box center [239, 56] width 131 height 44
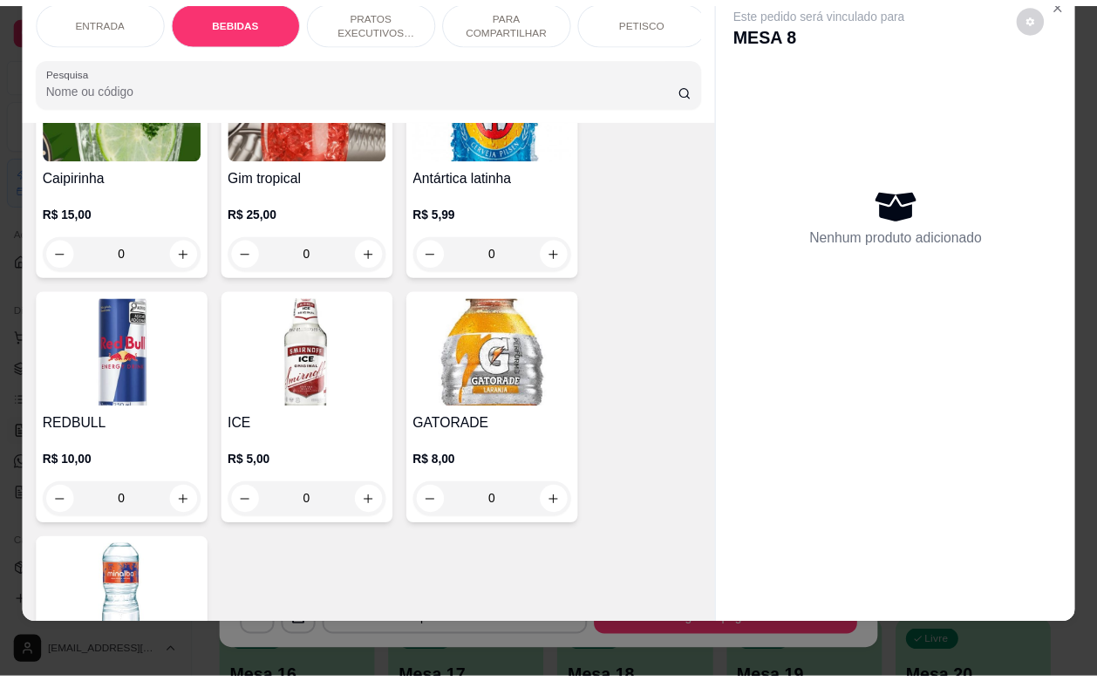
scroll to position [1889, 0]
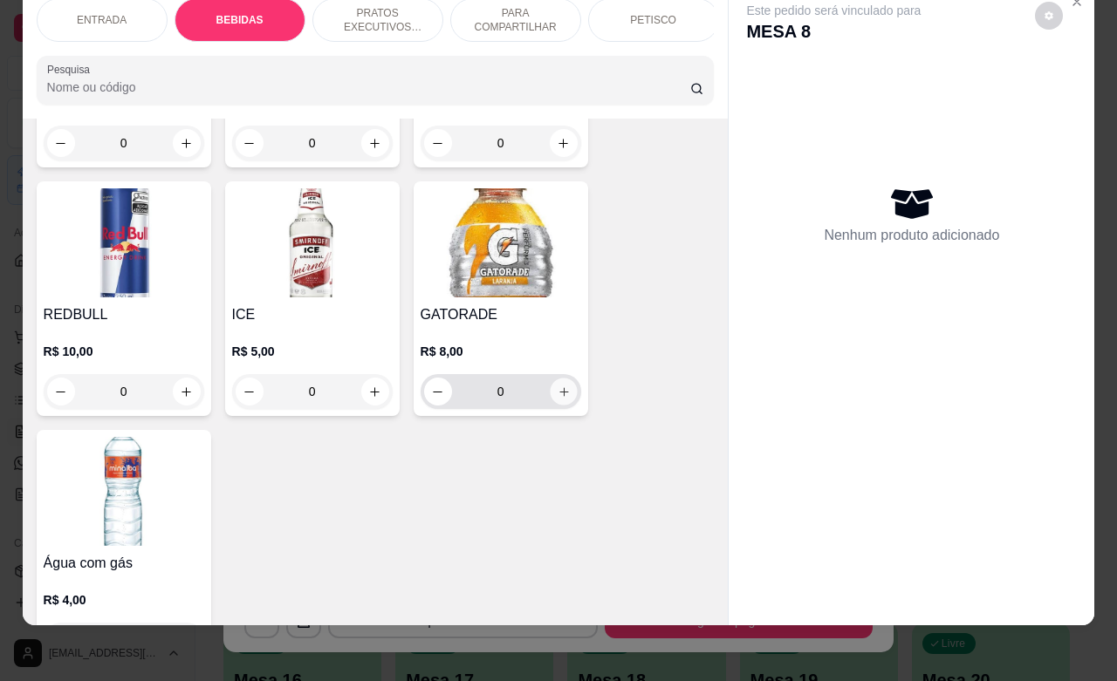
click at [559, 386] on icon "increase-product-quantity" at bounding box center [563, 392] width 13 height 13
type input "1"
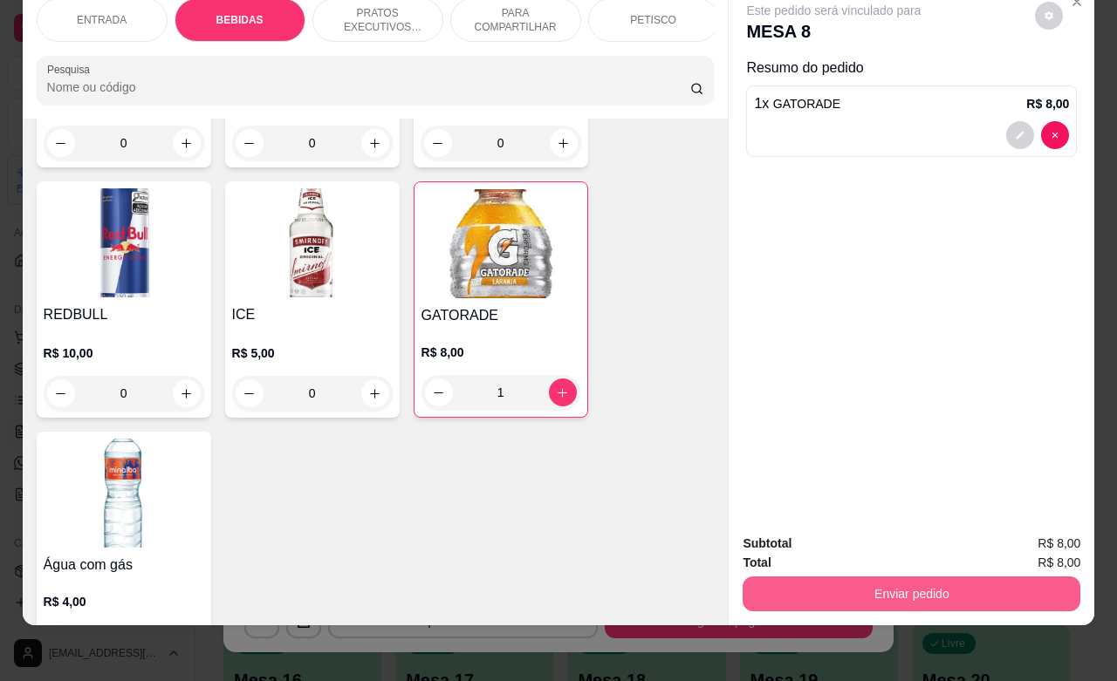
click at [858, 577] on button "Enviar pedido" at bounding box center [911, 594] width 338 height 35
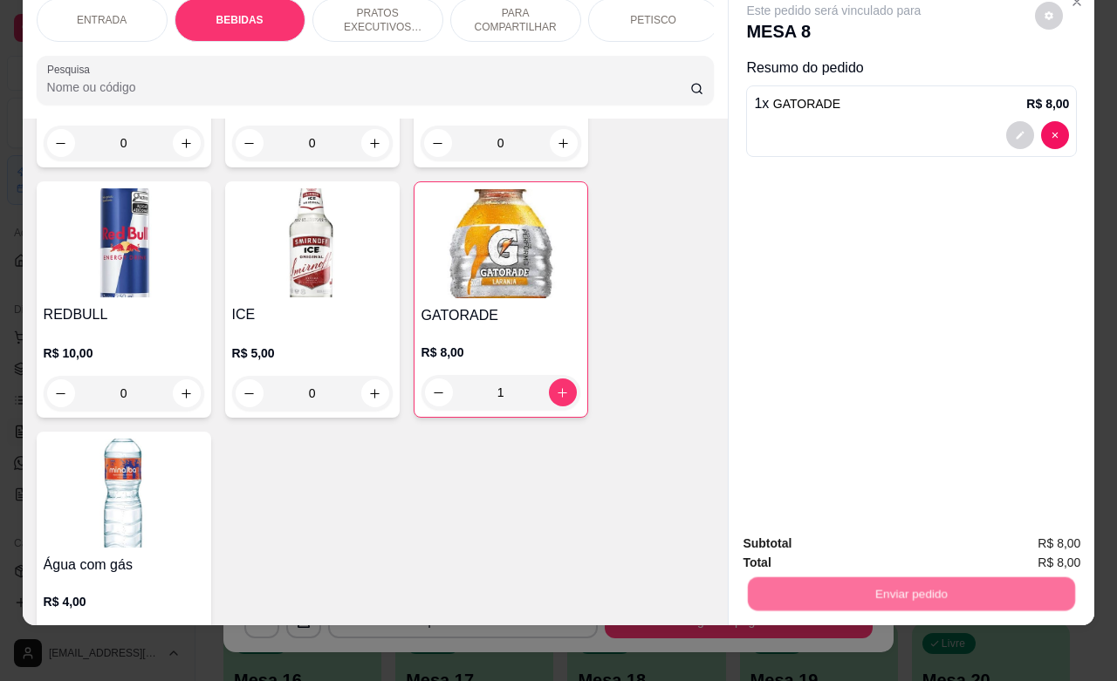
click at [830, 529] on button "Não registrar e enviar pedido" at bounding box center [851, 532] width 181 height 33
